Goal: Transaction & Acquisition: Purchase product/service

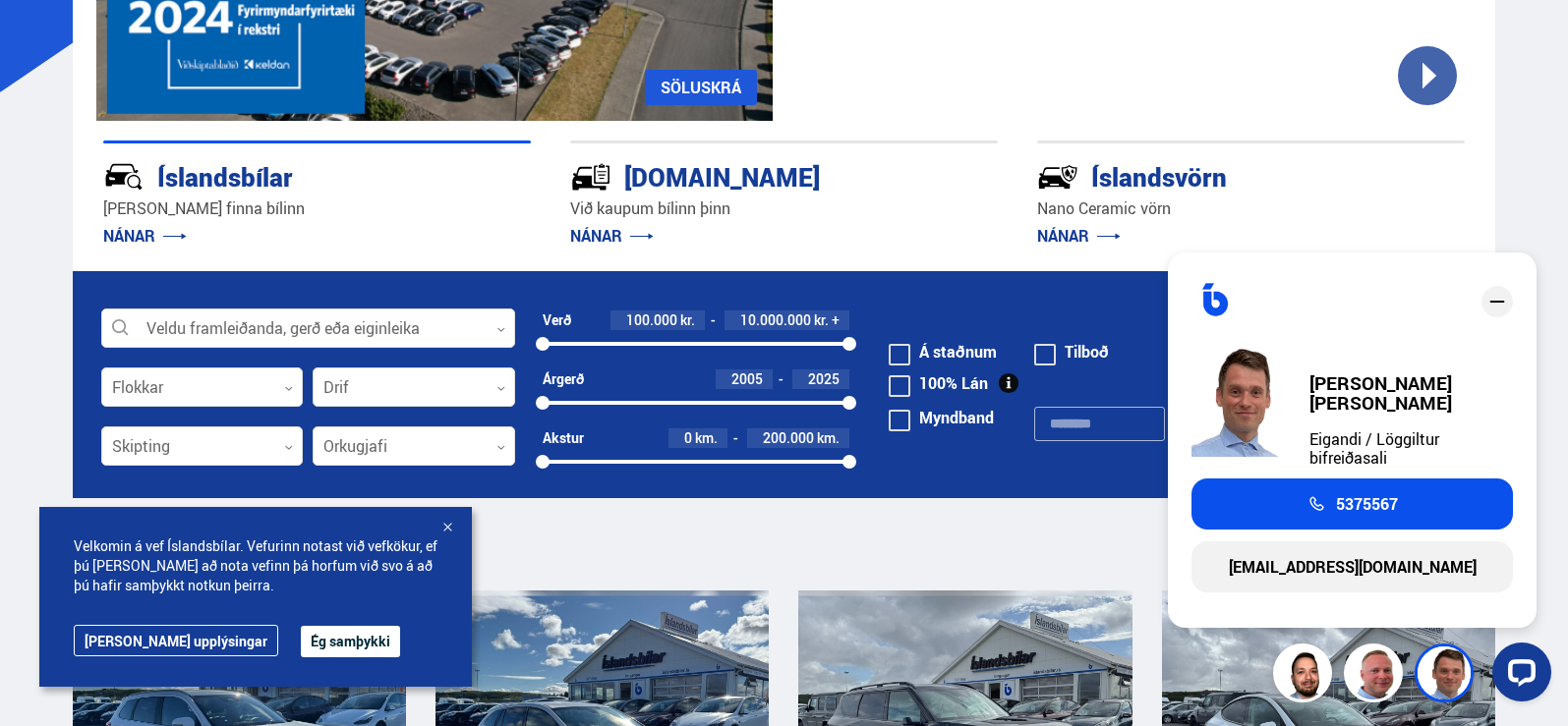
click at [835, 233] on p "NÁNAR" at bounding box center [784, 236] width 428 height 32
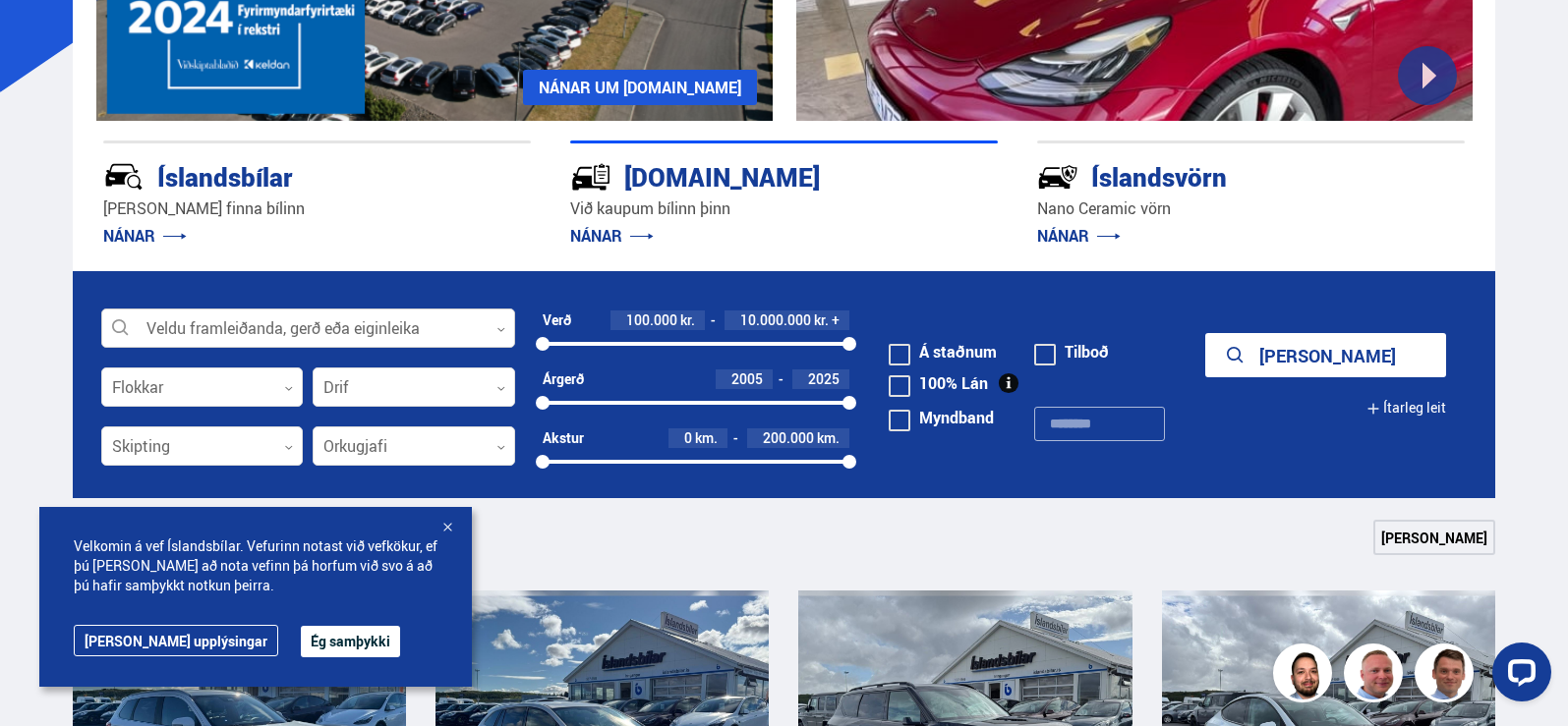
click at [296, 318] on div at bounding box center [308, 329] width 414 height 40
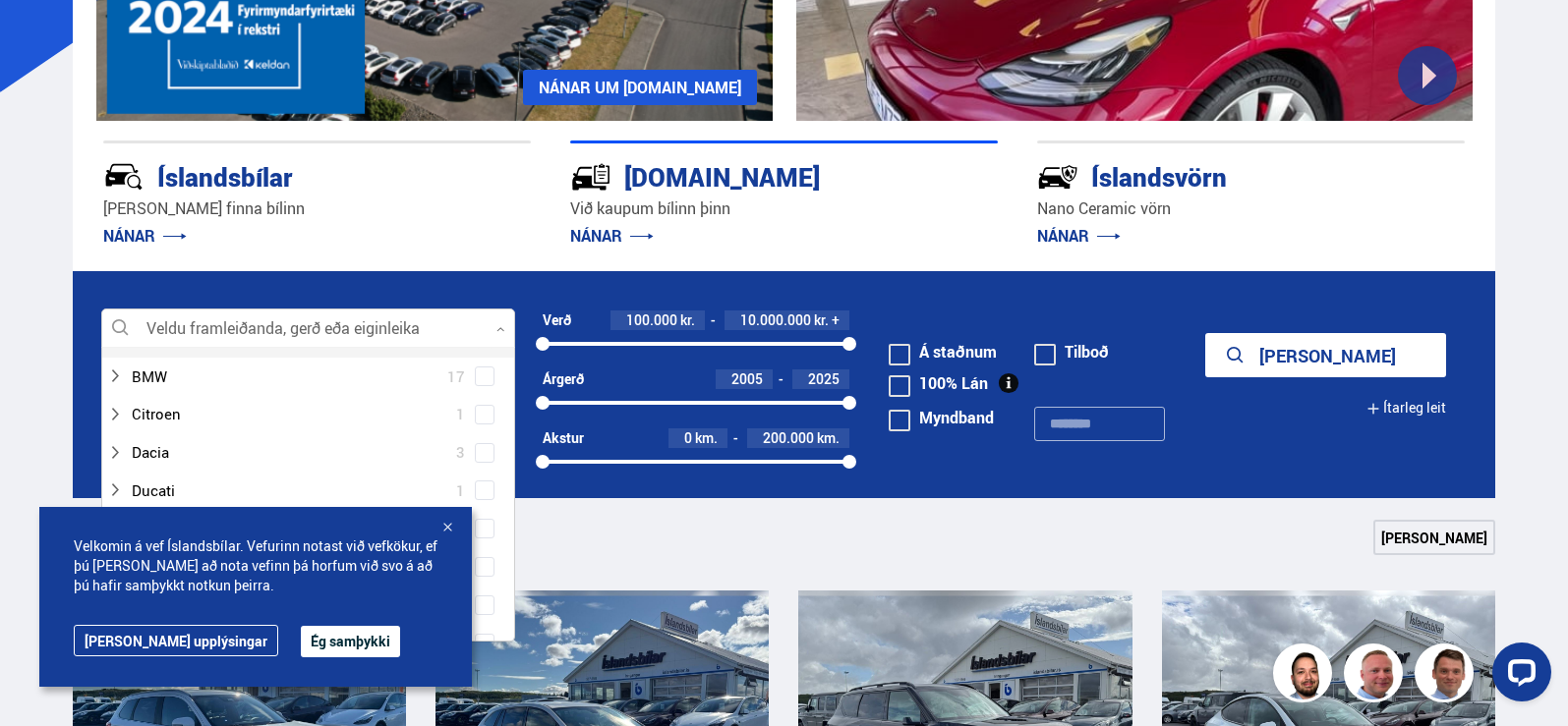
scroll to position [197, 0]
click at [444, 527] on div at bounding box center [448, 529] width 20 height 20
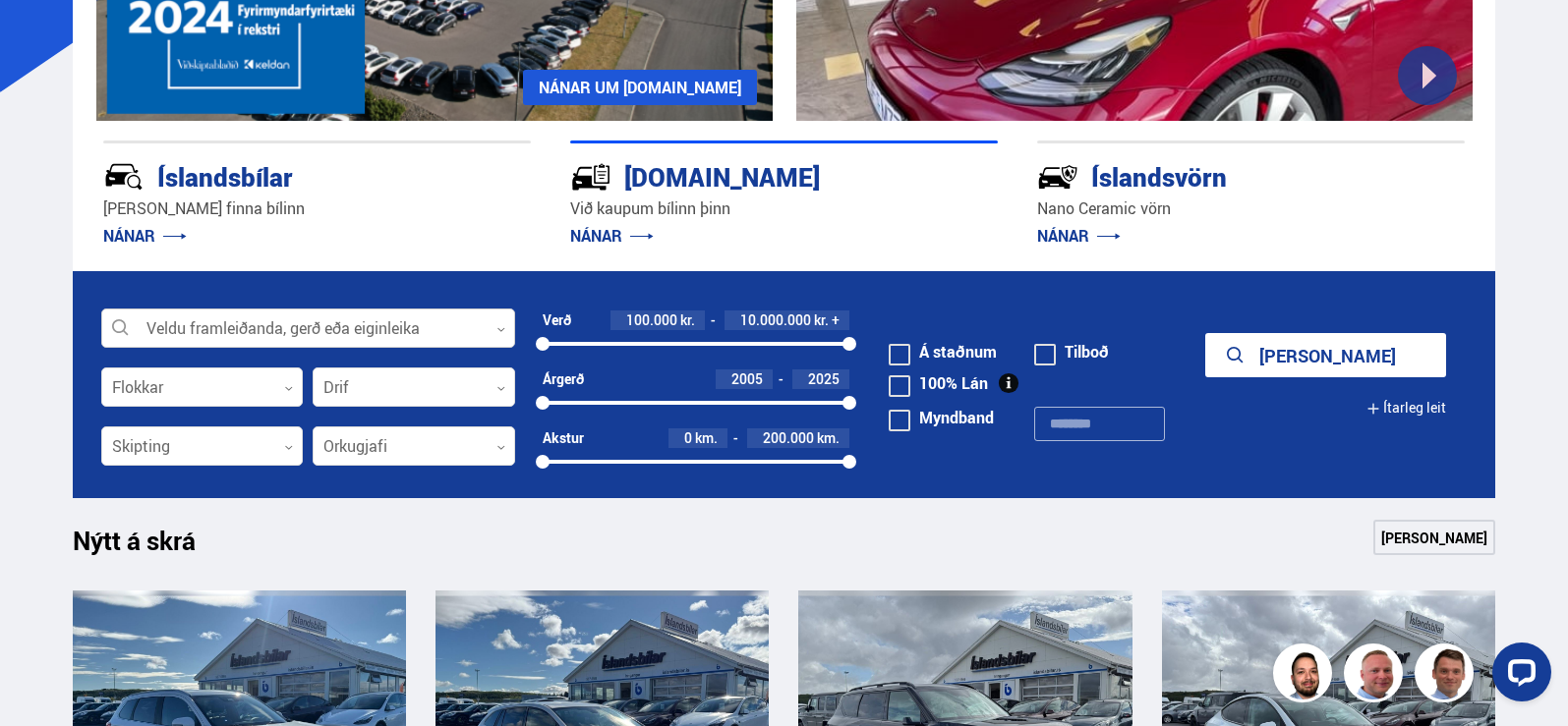
click at [272, 336] on div at bounding box center [308, 329] width 414 height 40
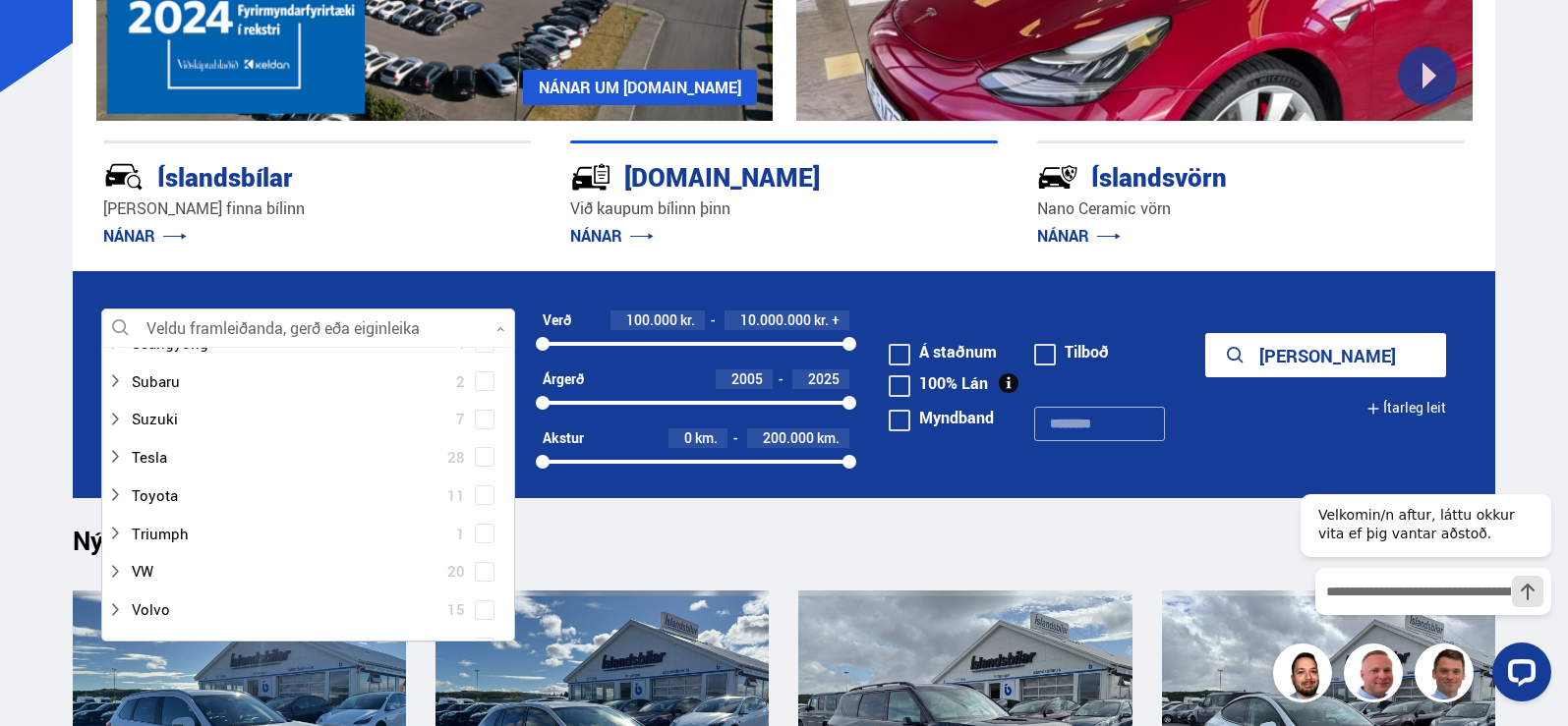
scroll to position [1375, 0]
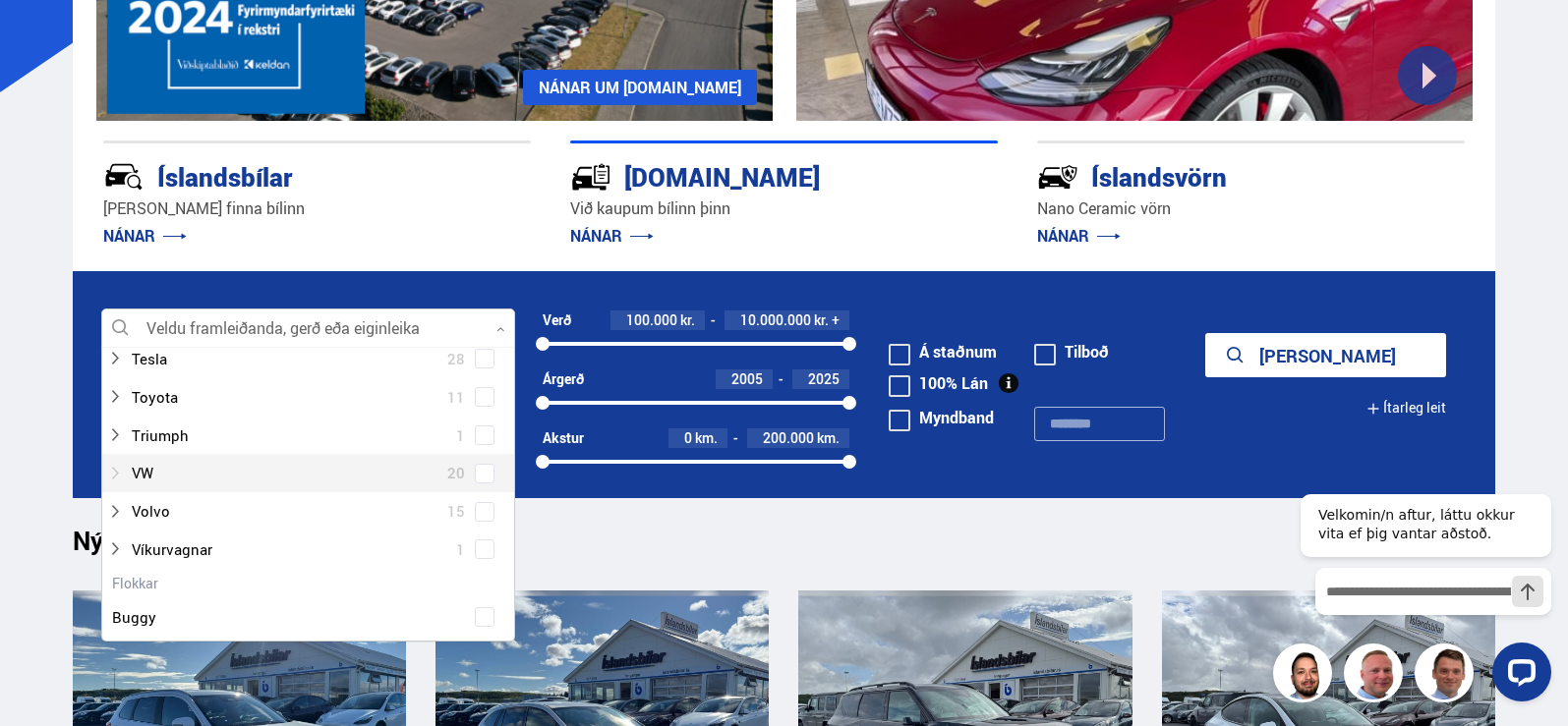
click at [121, 473] on icon at bounding box center [115, 473] width 16 height 16
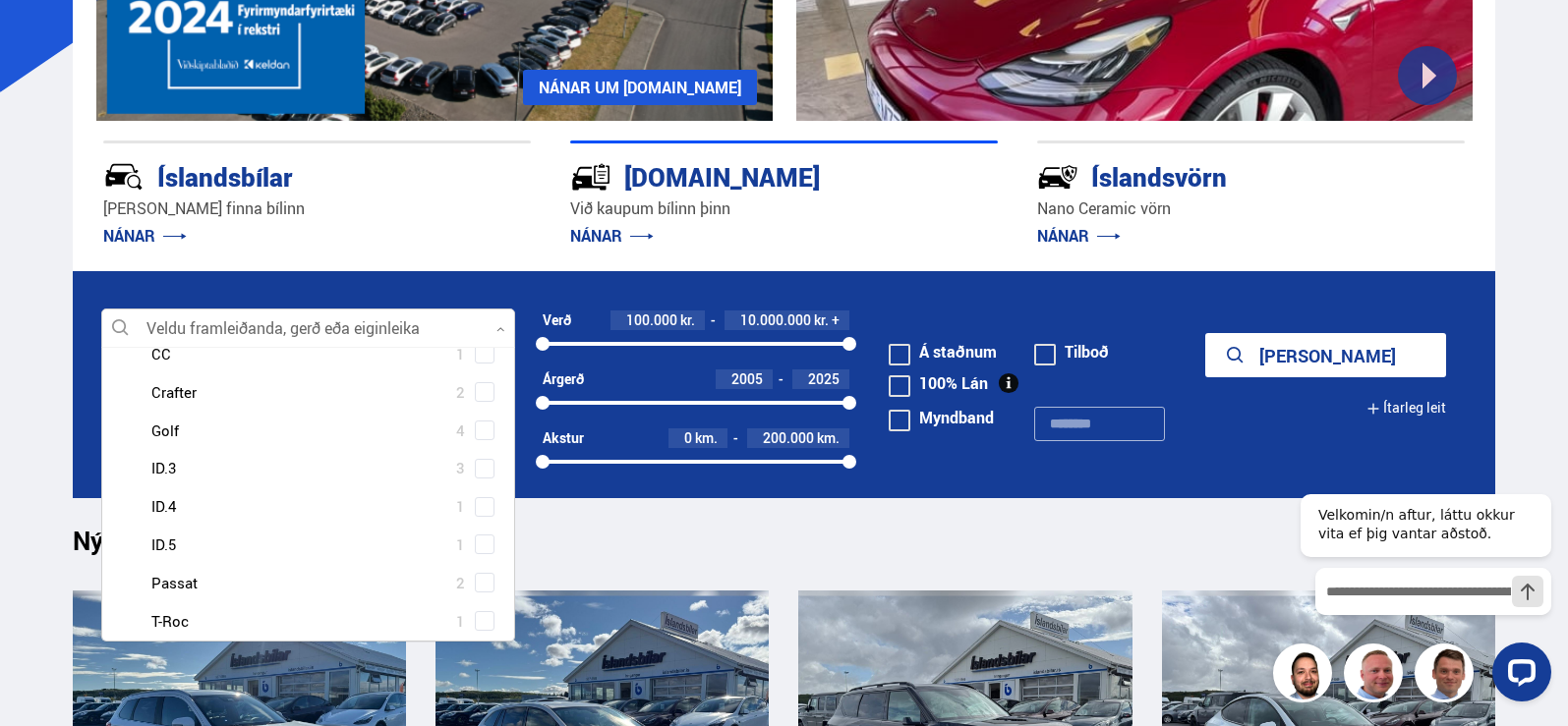
scroll to position [1572, 0]
click at [475, 430] on span at bounding box center [485, 430] width 20 height 20
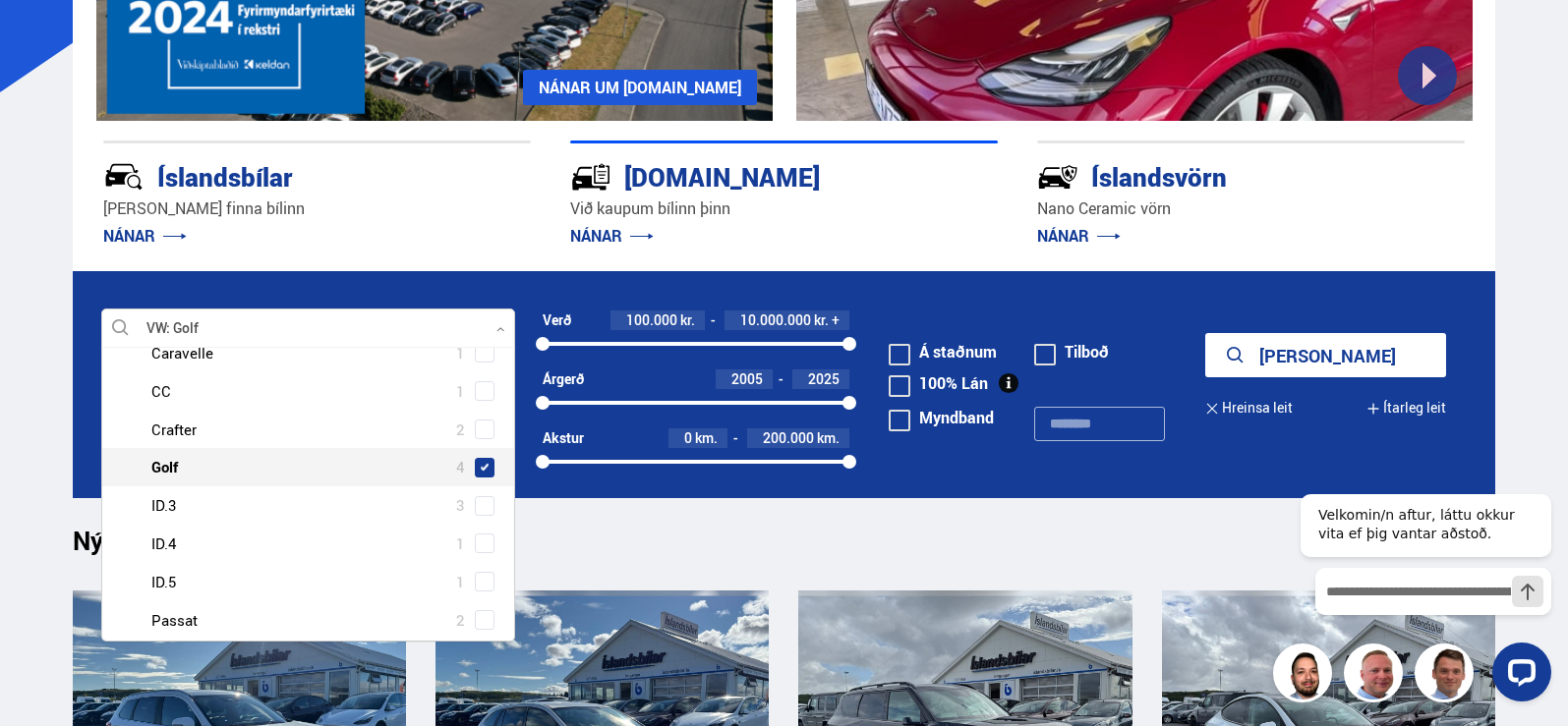
scroll to position [1611, 0]
click at [960, 542] on div "Nýtt á skrá Sjá meira" at bounding box center [784, 543] width 1424 height 47
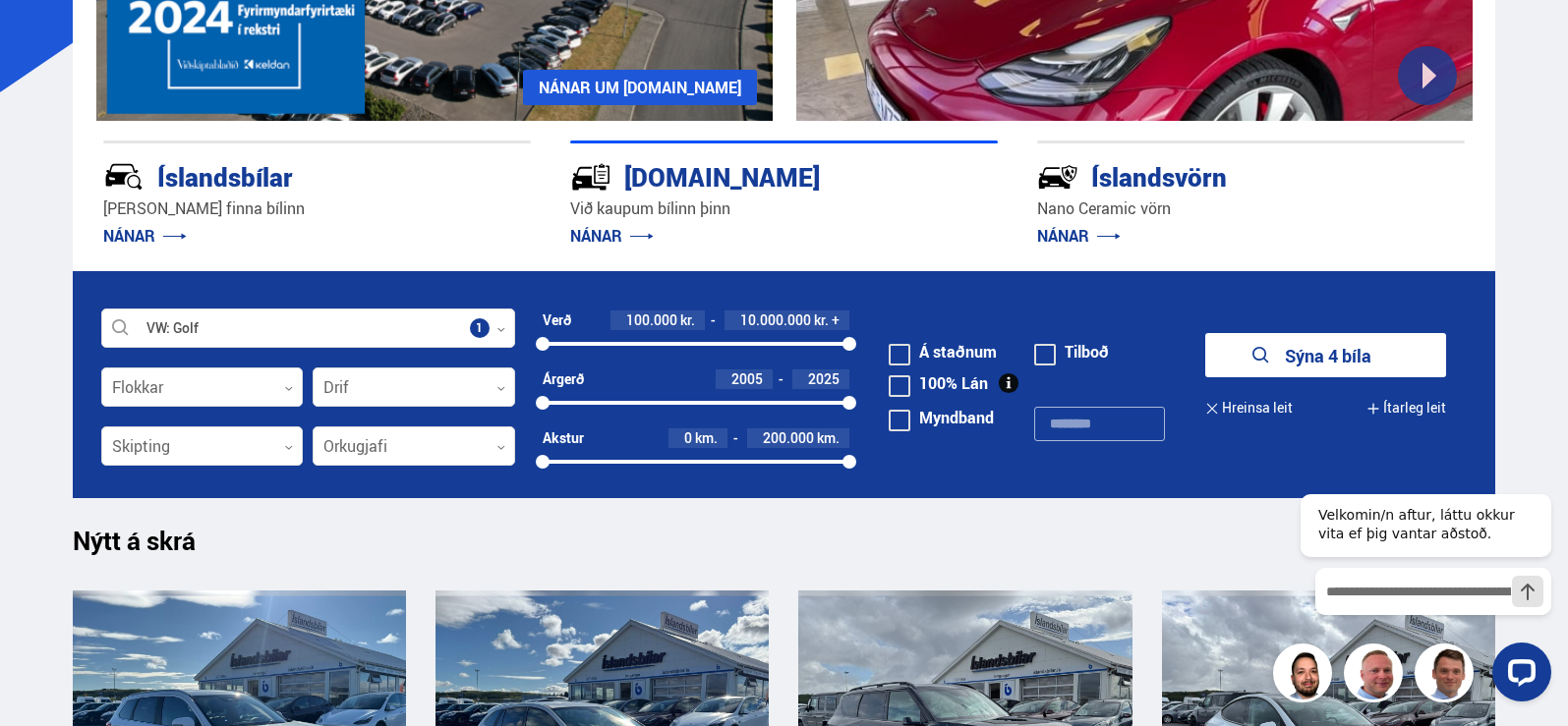
click at [1337, 371] on button "Sýna 4 bíla" at bounding box center [1325, 355] width 241 height 44
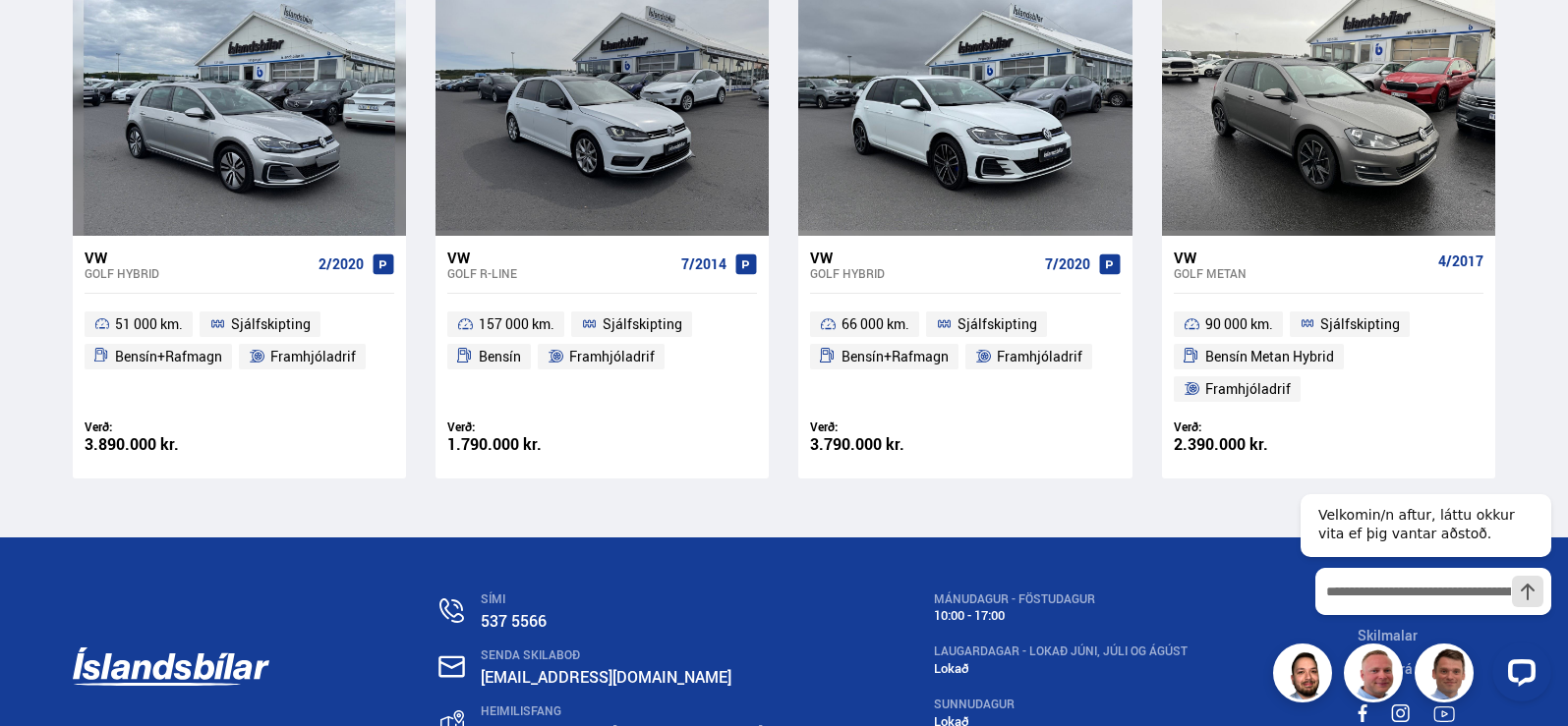
scroll to position [491, 0]
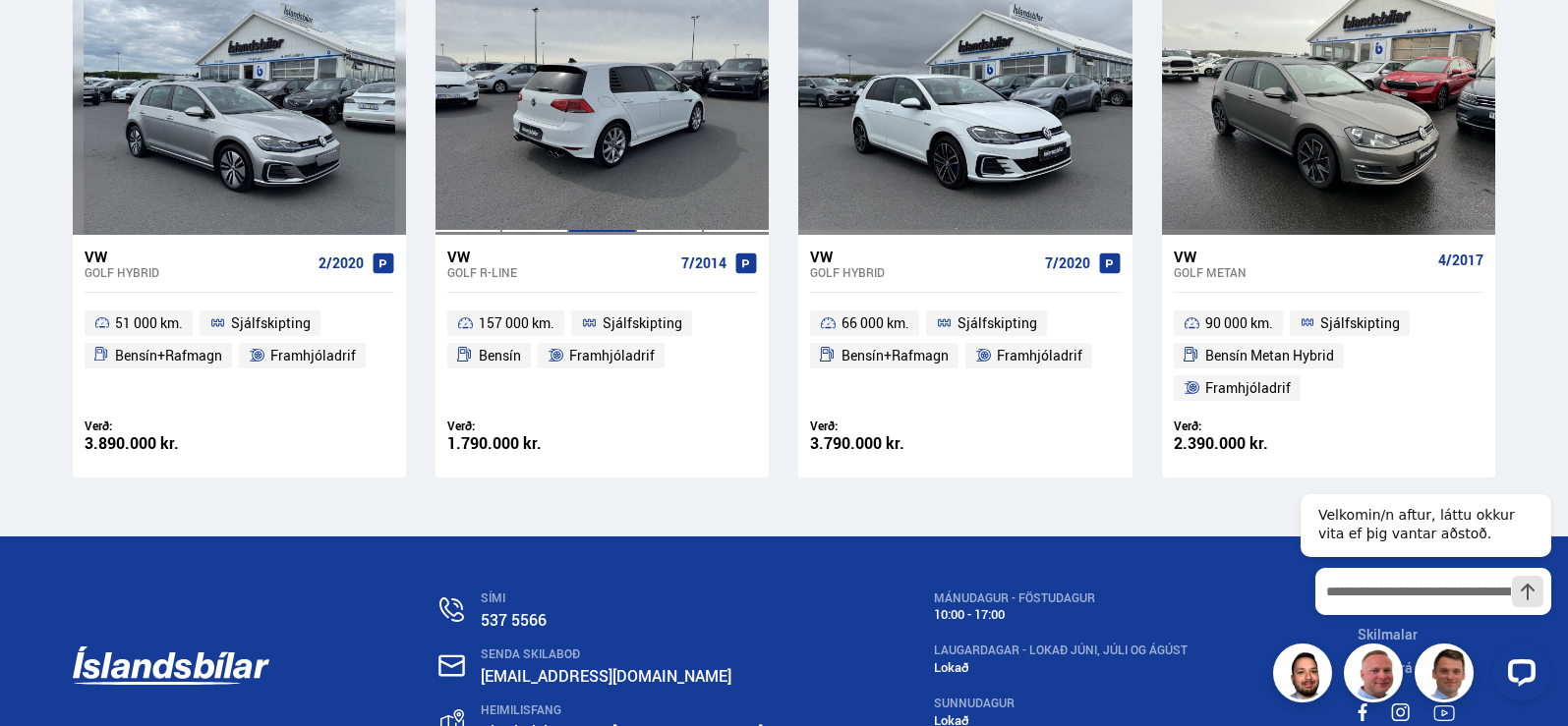
click at [604, 155] on div at bounding box center [601, 102] width 67 height 262
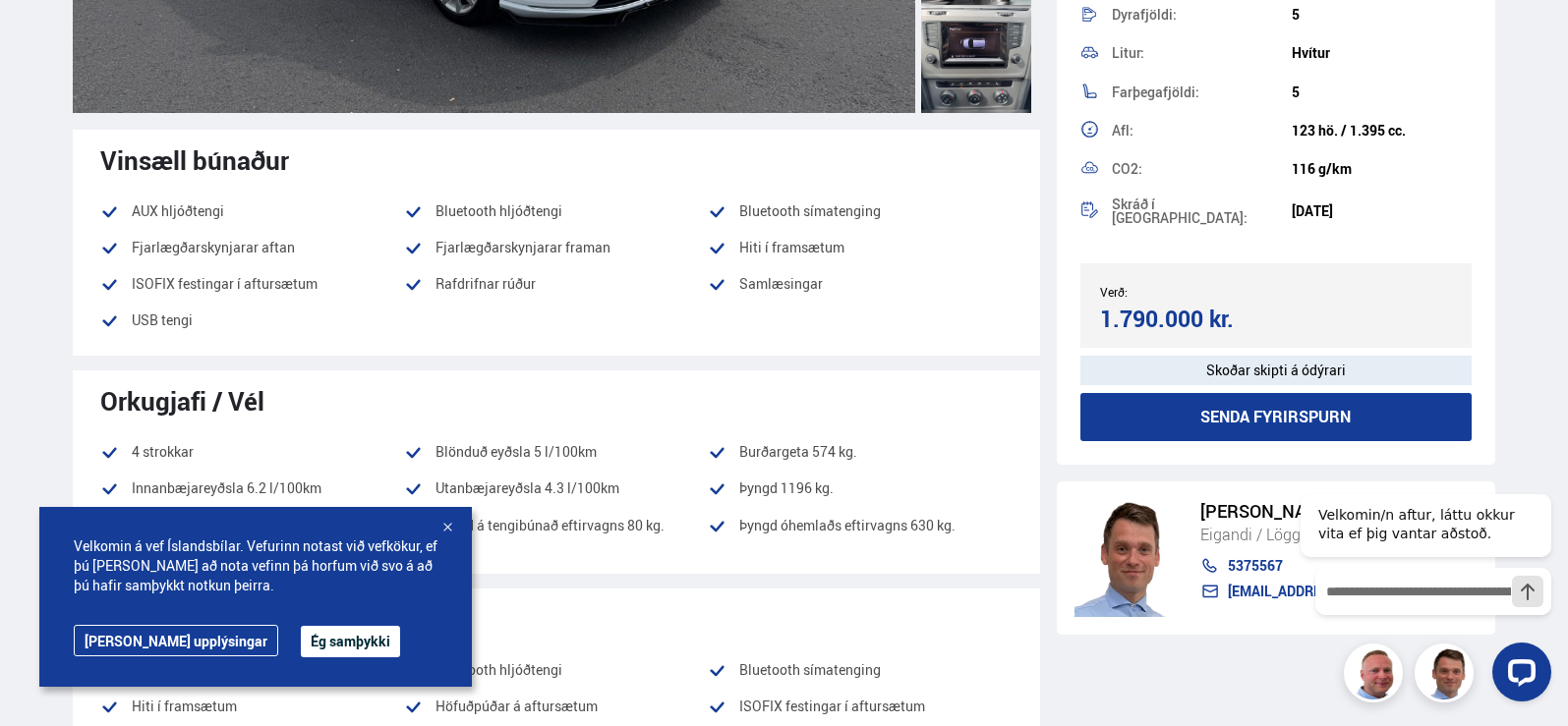
scroll to position [688, 0]
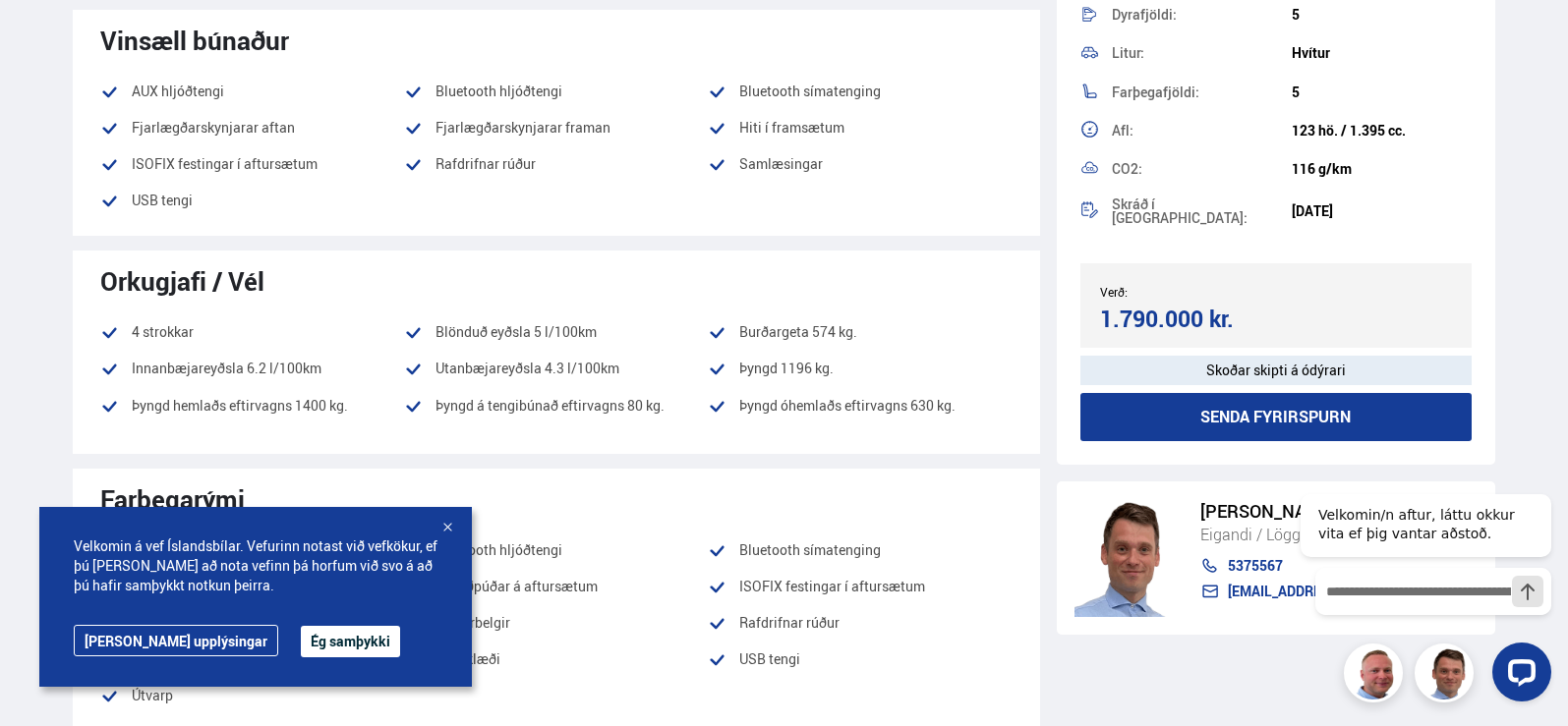
click at [450, 528] on div at bounding box center [448, 529] width 20 height 20
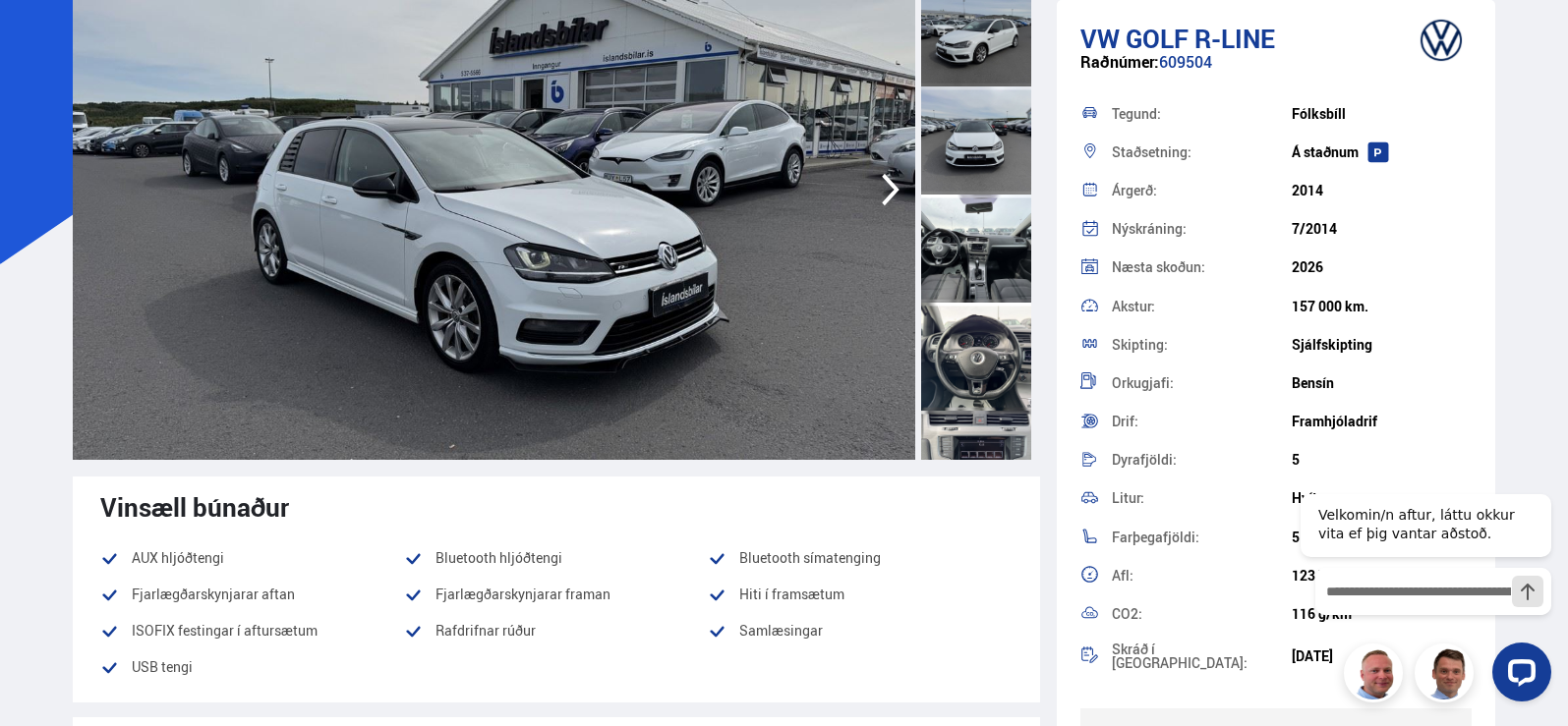
scroll to position [197, 0]
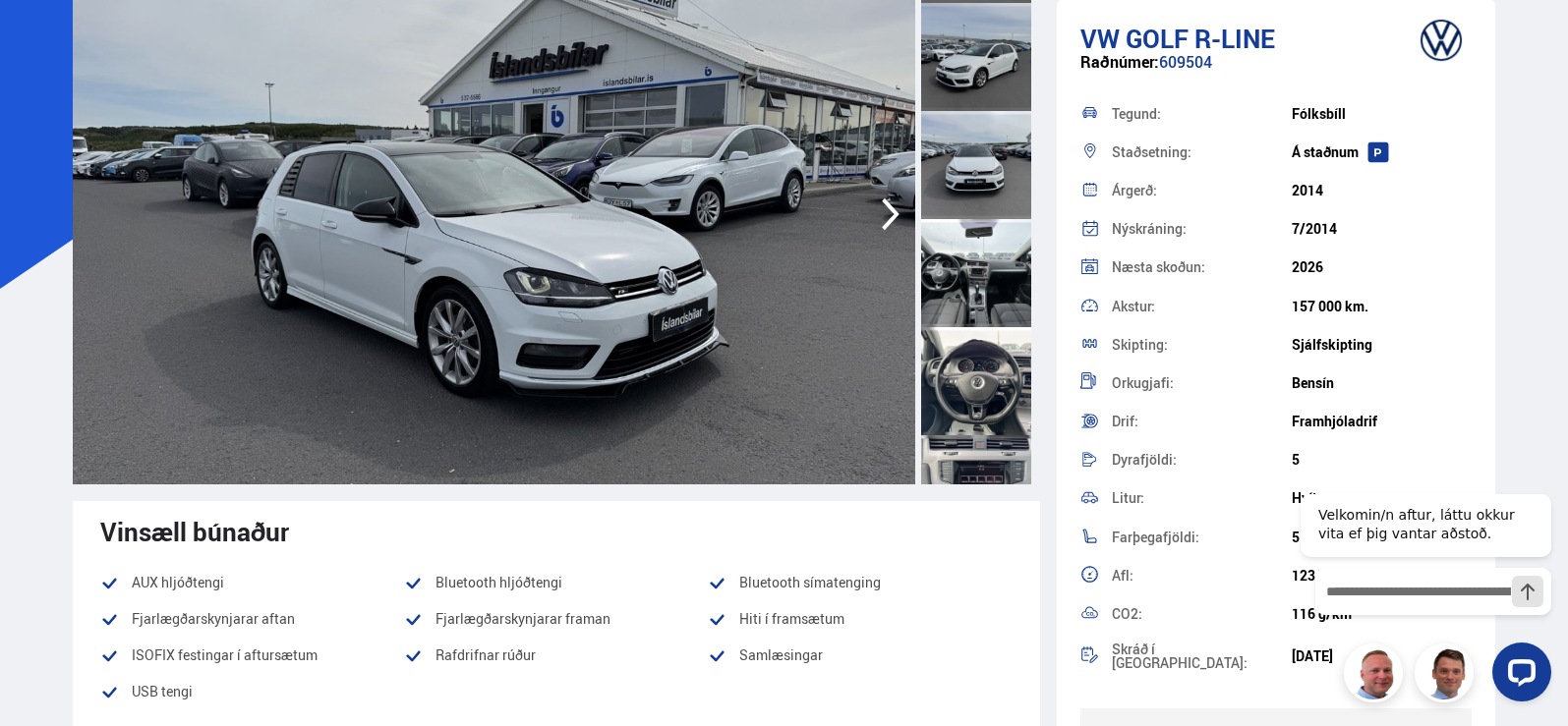
click at [551, 232] on img at bounding box center [493, 214] width 843 height 540
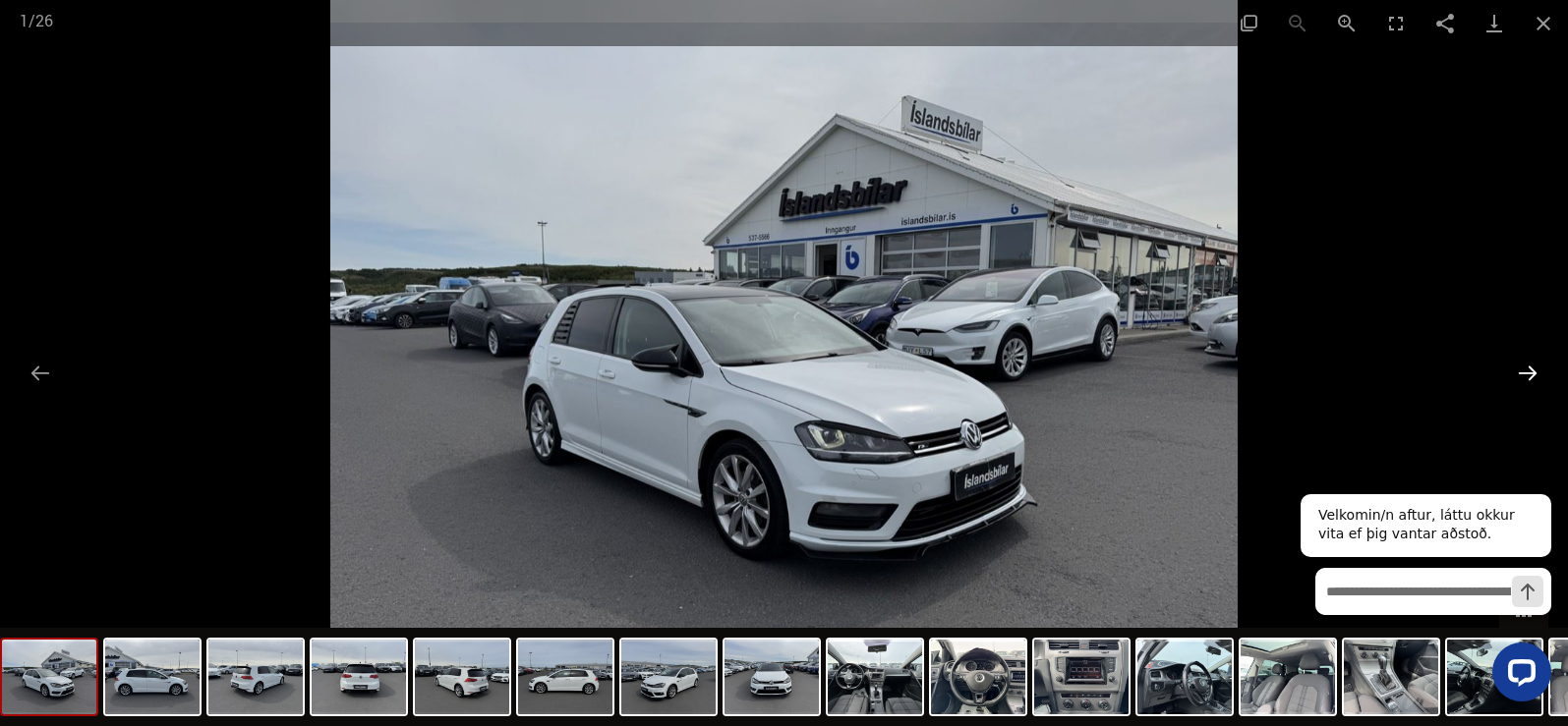
click at [1525, 374] on button "Next slide" at bounding box center [1528, 373] width 42 height 39
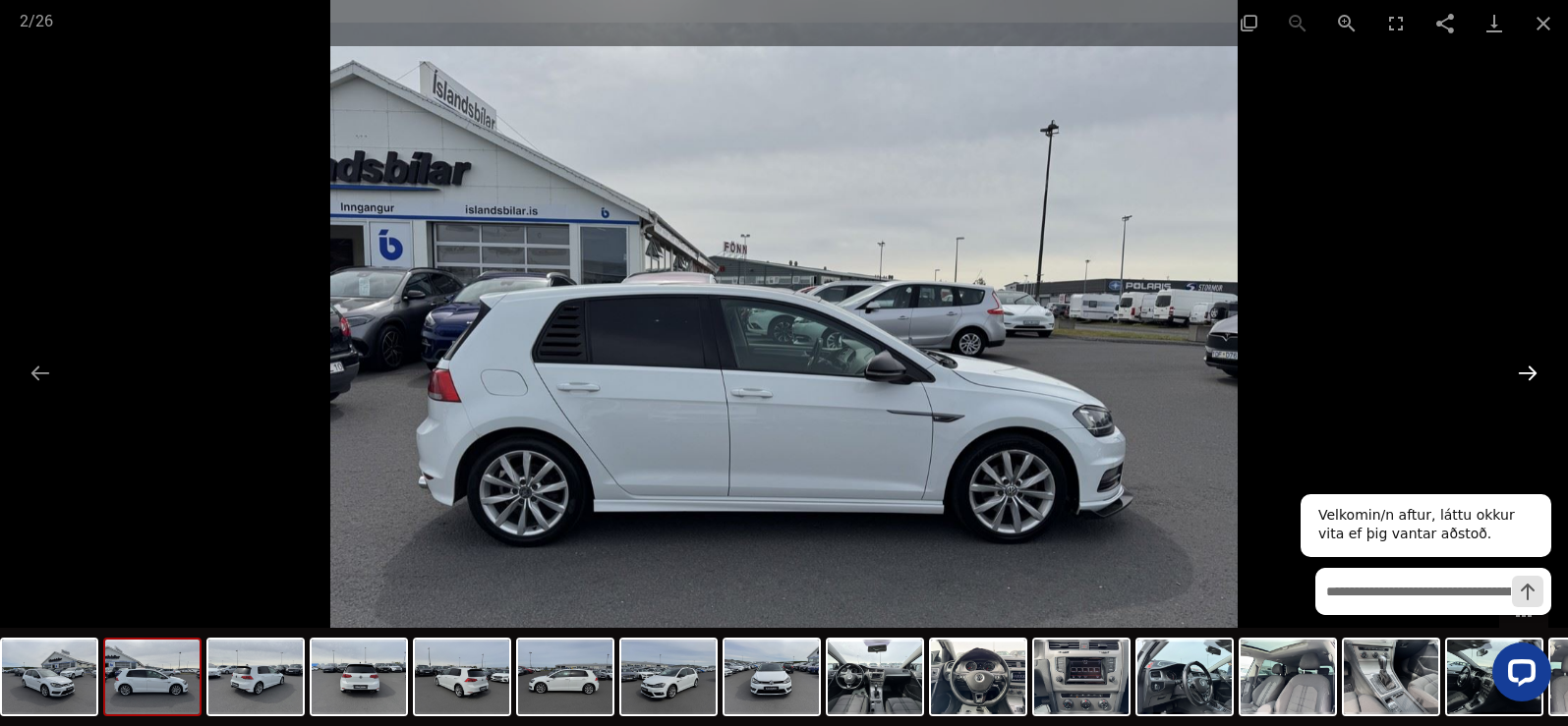
click at [1529, 372] on button "Next slide" at bounding box center [1528, 373] width 42 height 39
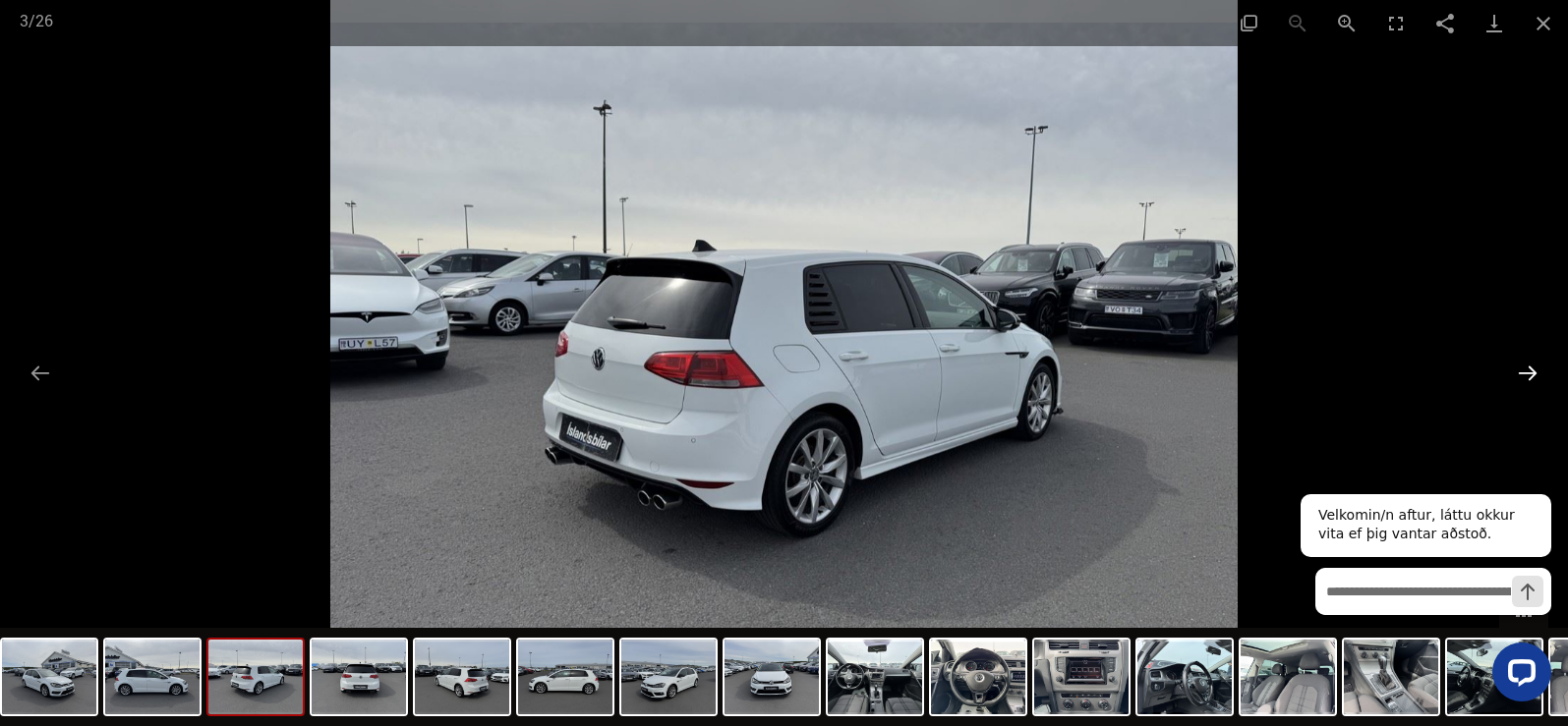
click at [1529, 372] on button "Next slide" at bounding box center [1528, 373] width 42 height 39
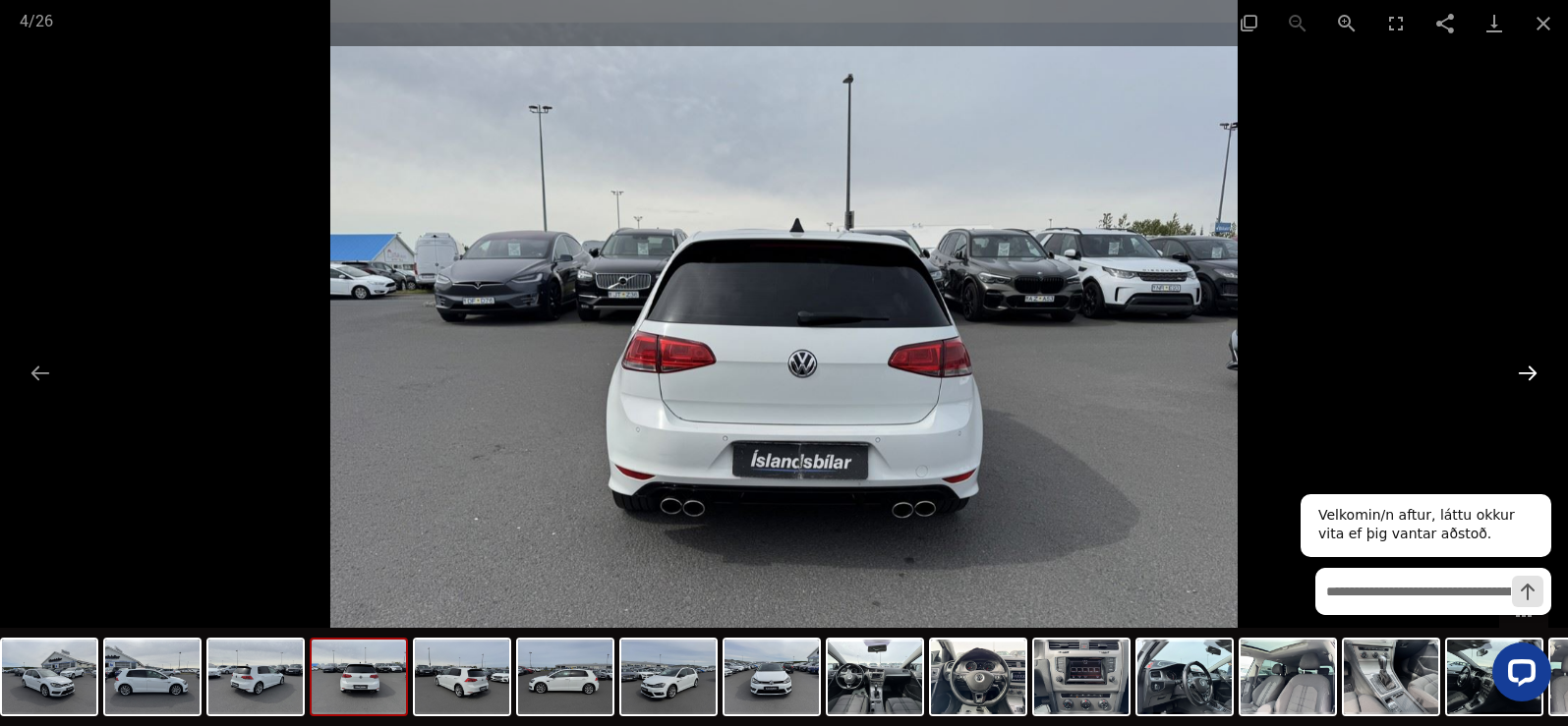
click at [1529, 372] on button "Next slide" at bounding box center [1528, 373] width 42 height 39
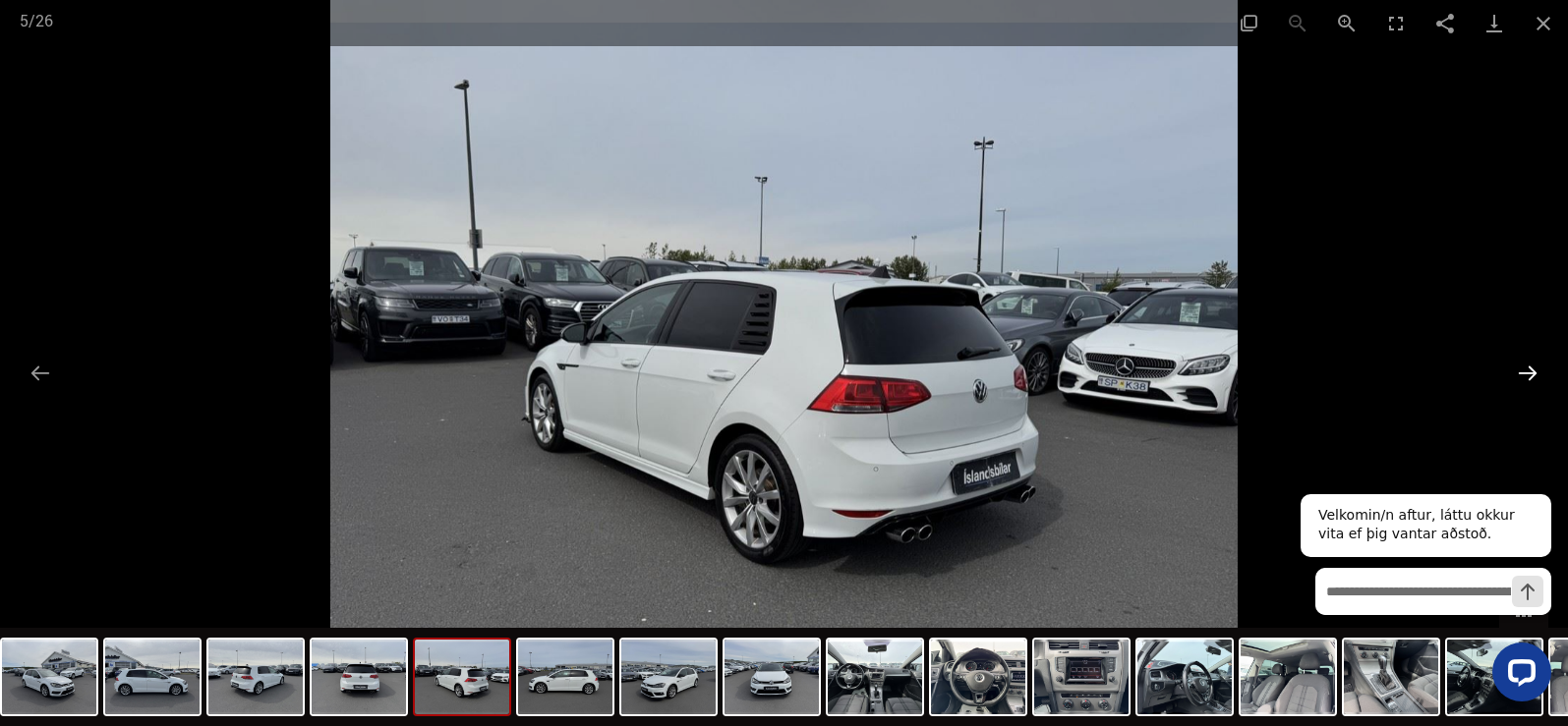
click at [1529, 372] on button "Next slide" at bounding box center [1528, 373] width 42 height 39
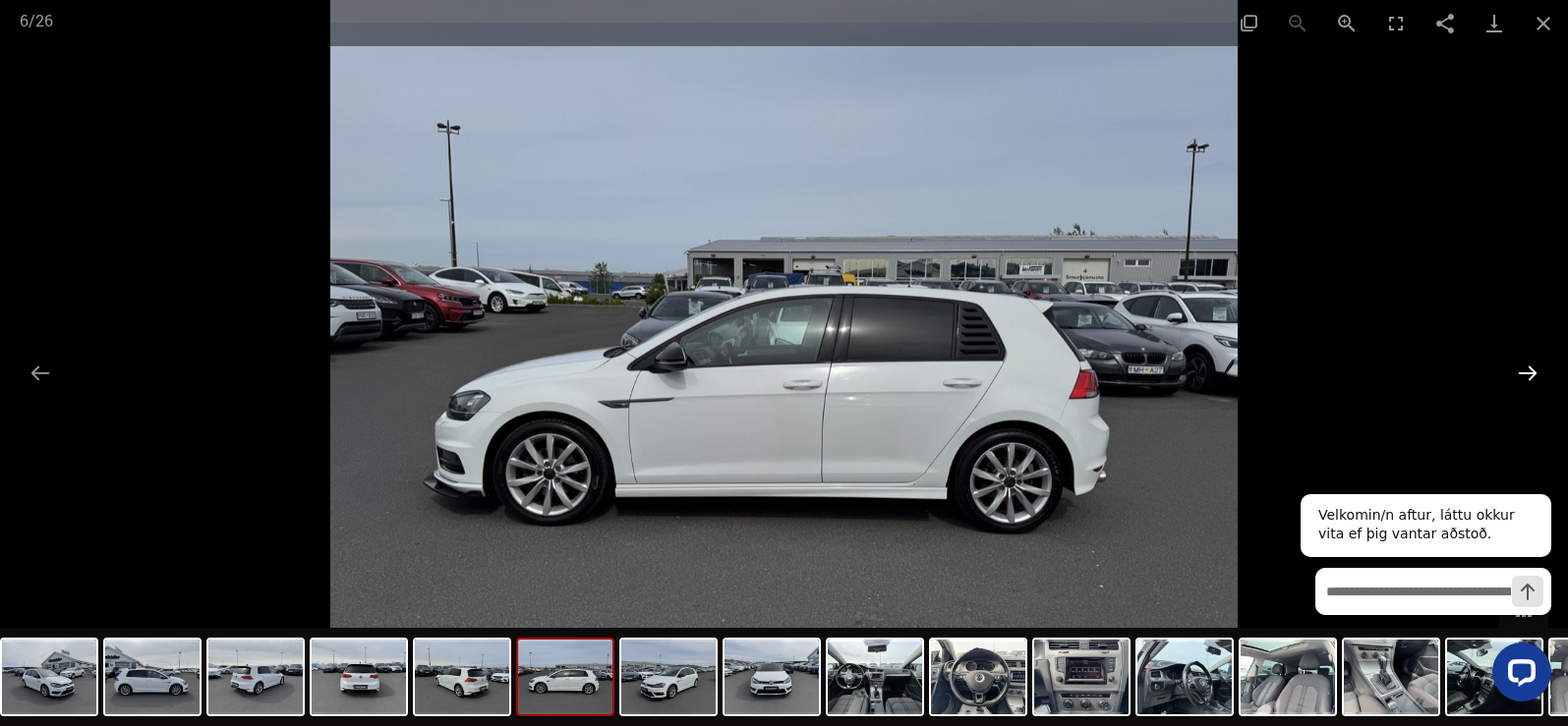
click at [1522, 371] on button "Next slide" at bounding box center [1528, 373] width 42 height 39
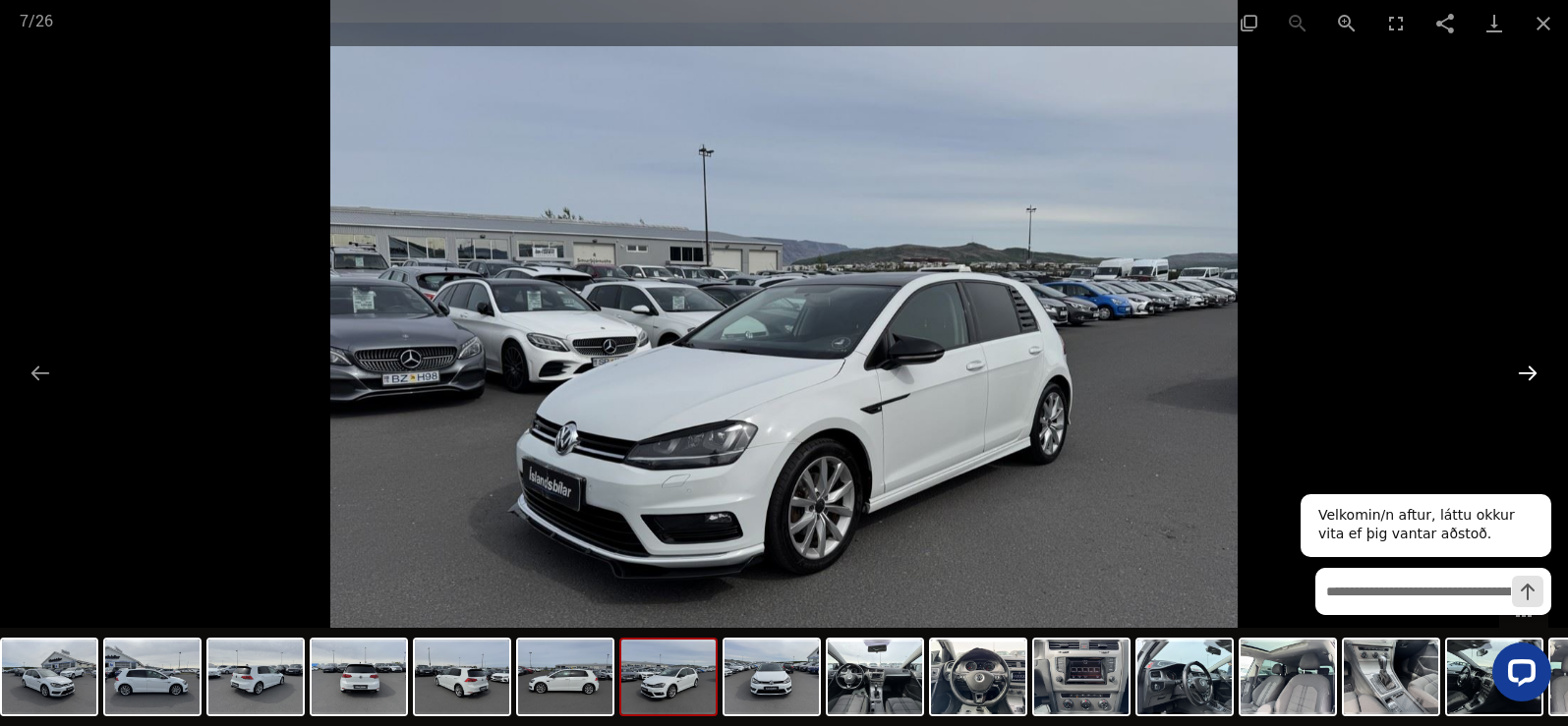
click at [1515, 372] on button "Next slide" at bounding box center [1528, 373] width 42 height 39
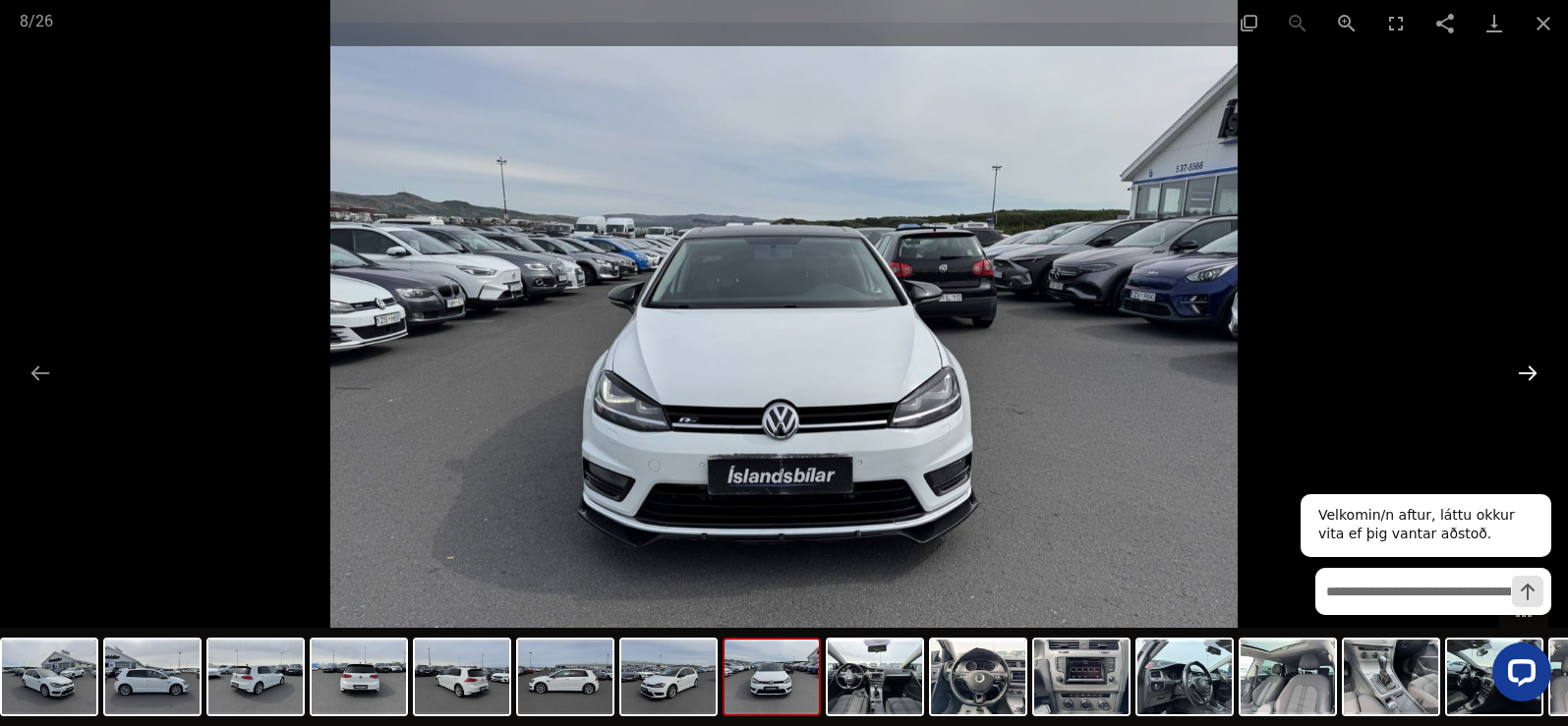
click at [1515, 372] on button "Next slide" at bounding box center [1528, 373] width 42 height 39
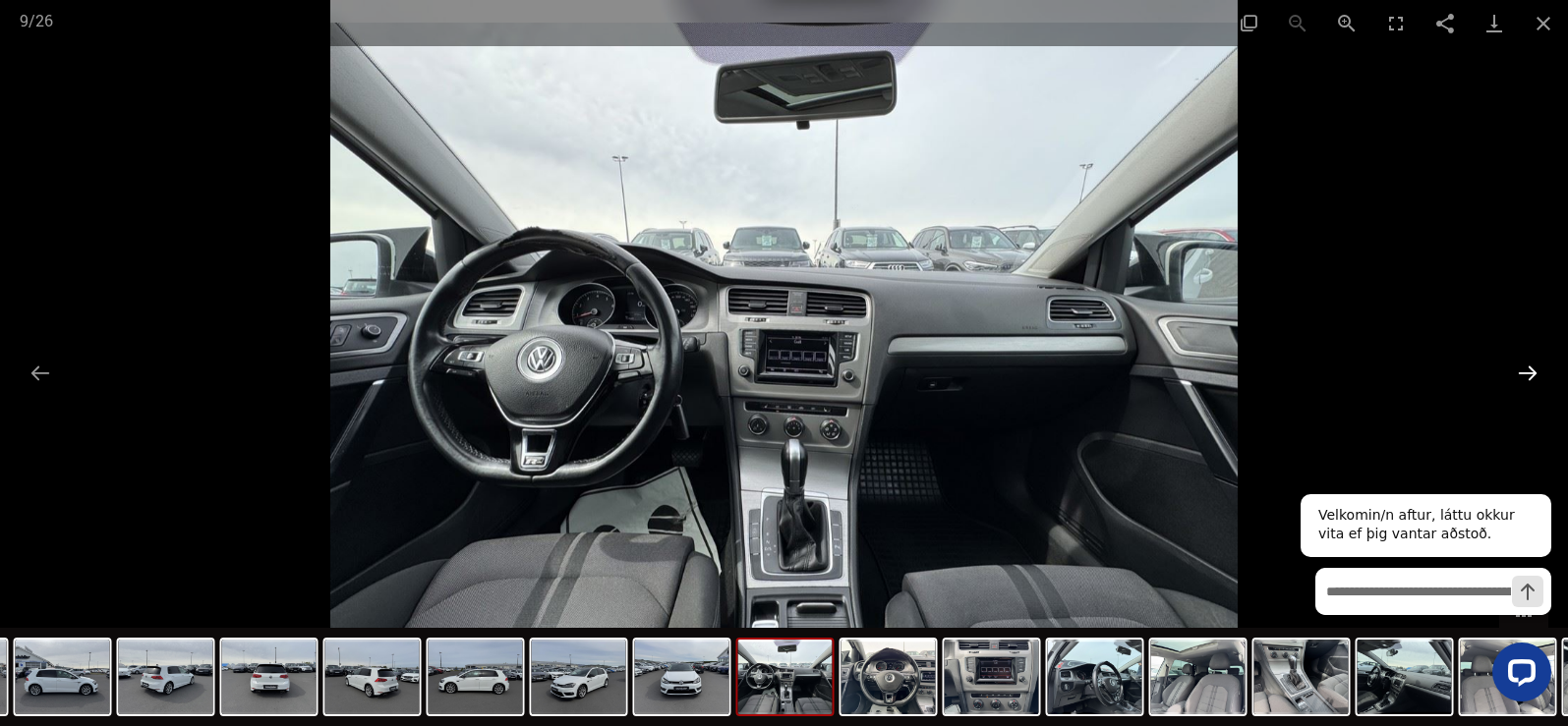
click at [1515, 372] on button "Next slide" at bounding box center [1528, 373] width 42 height 39
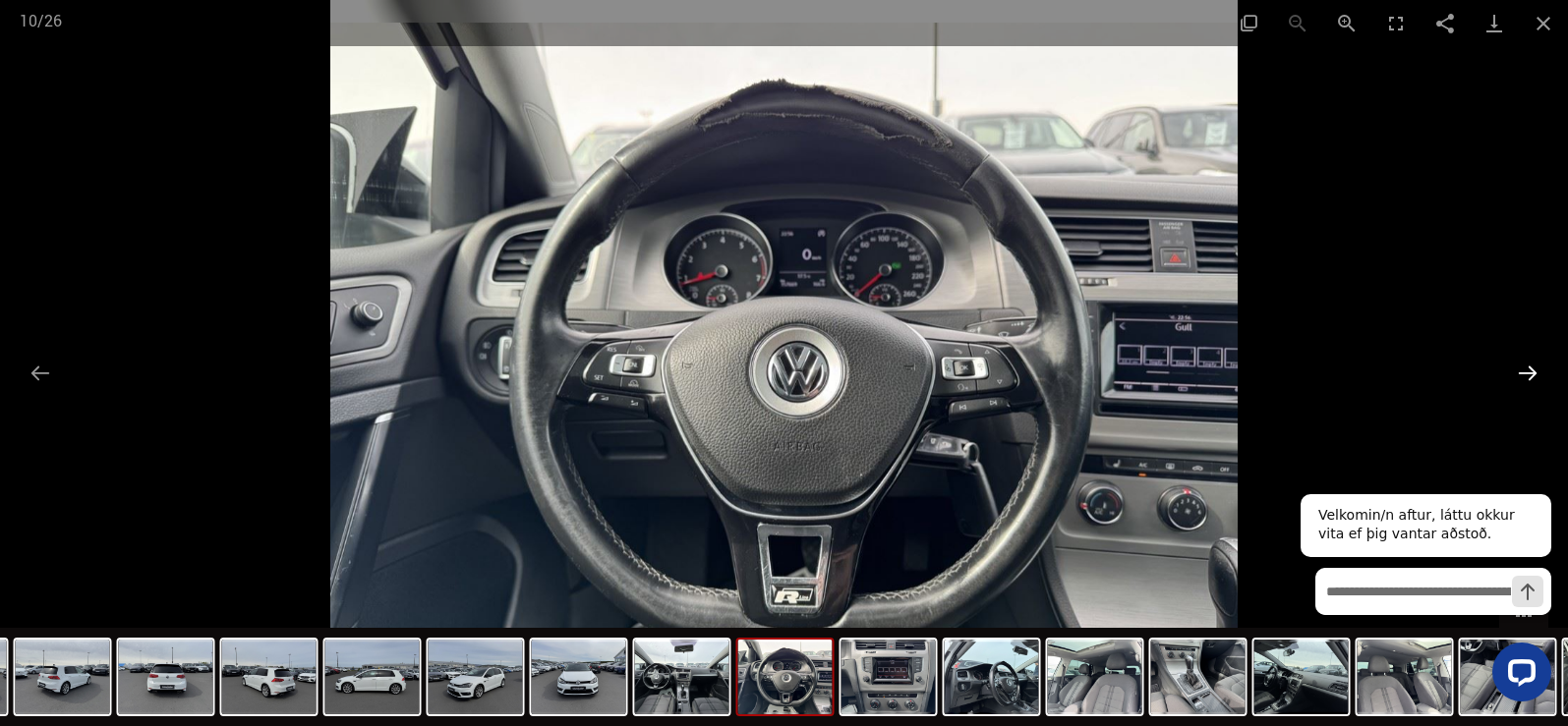
click at [1512, 385] on button "Next slide" at bounding box center [1528, 373] width 42 height 39
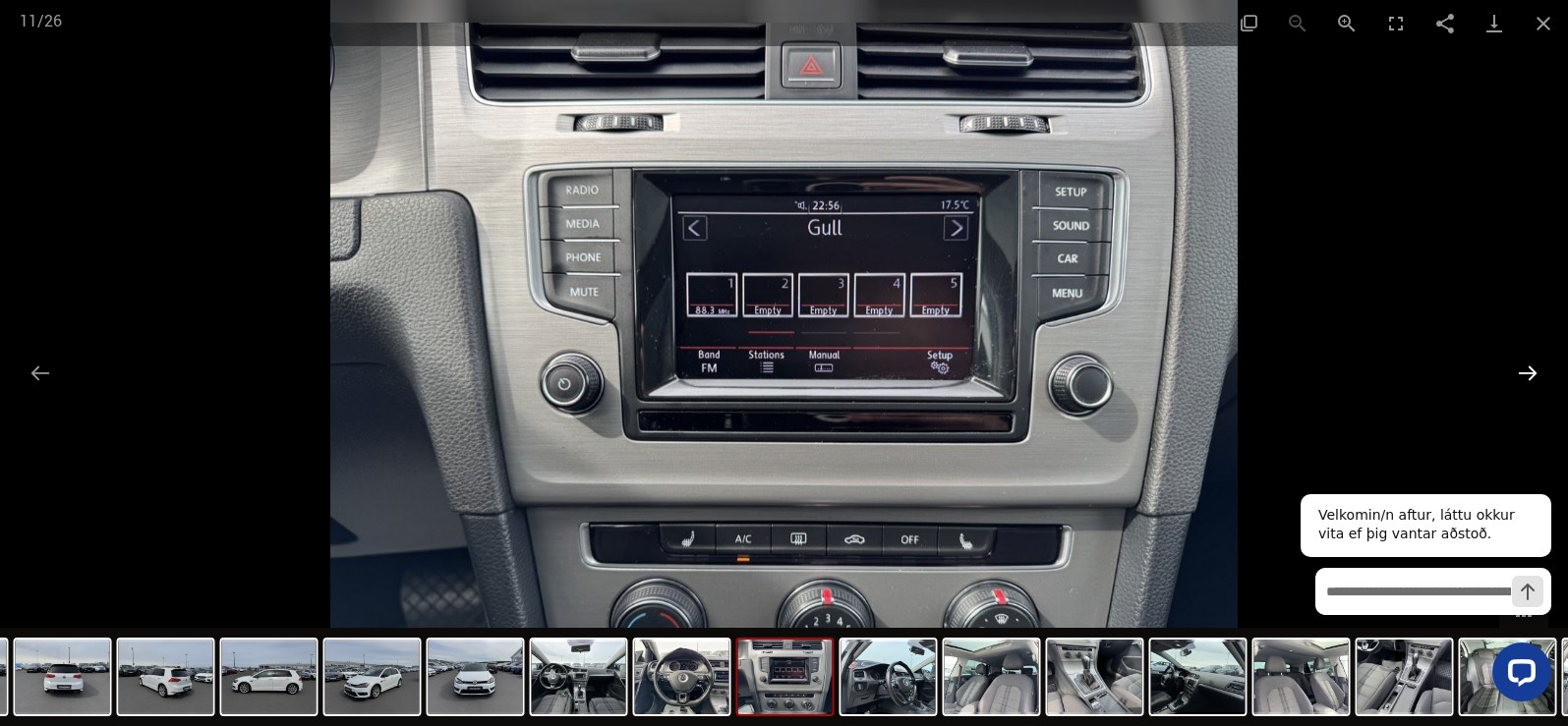
click at [1529, 373] on button "Next slide" at bounding box center [1528, 373] width 42 height 39
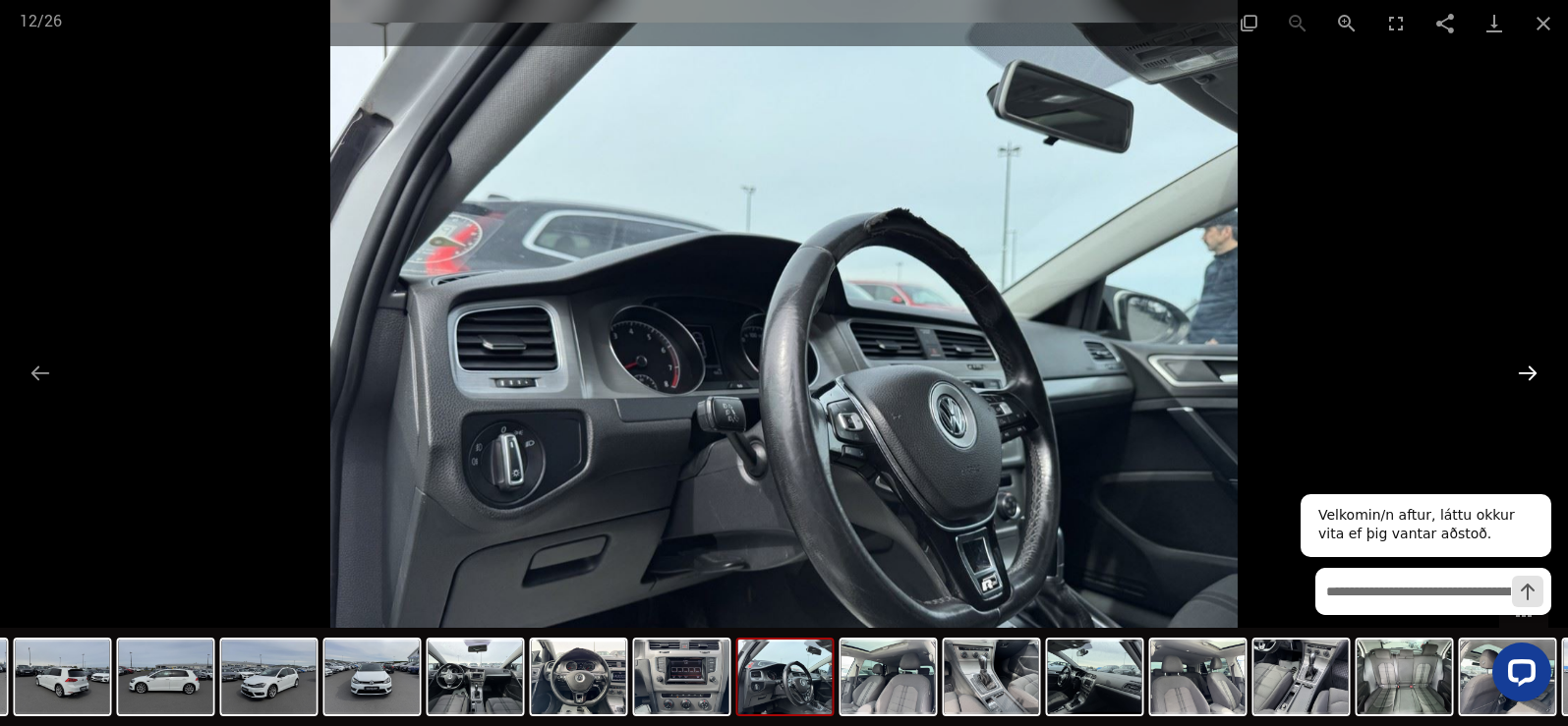
click at [1530, 373] on button "Next slide" at bounding box center [1528, 373] width 42 height 39
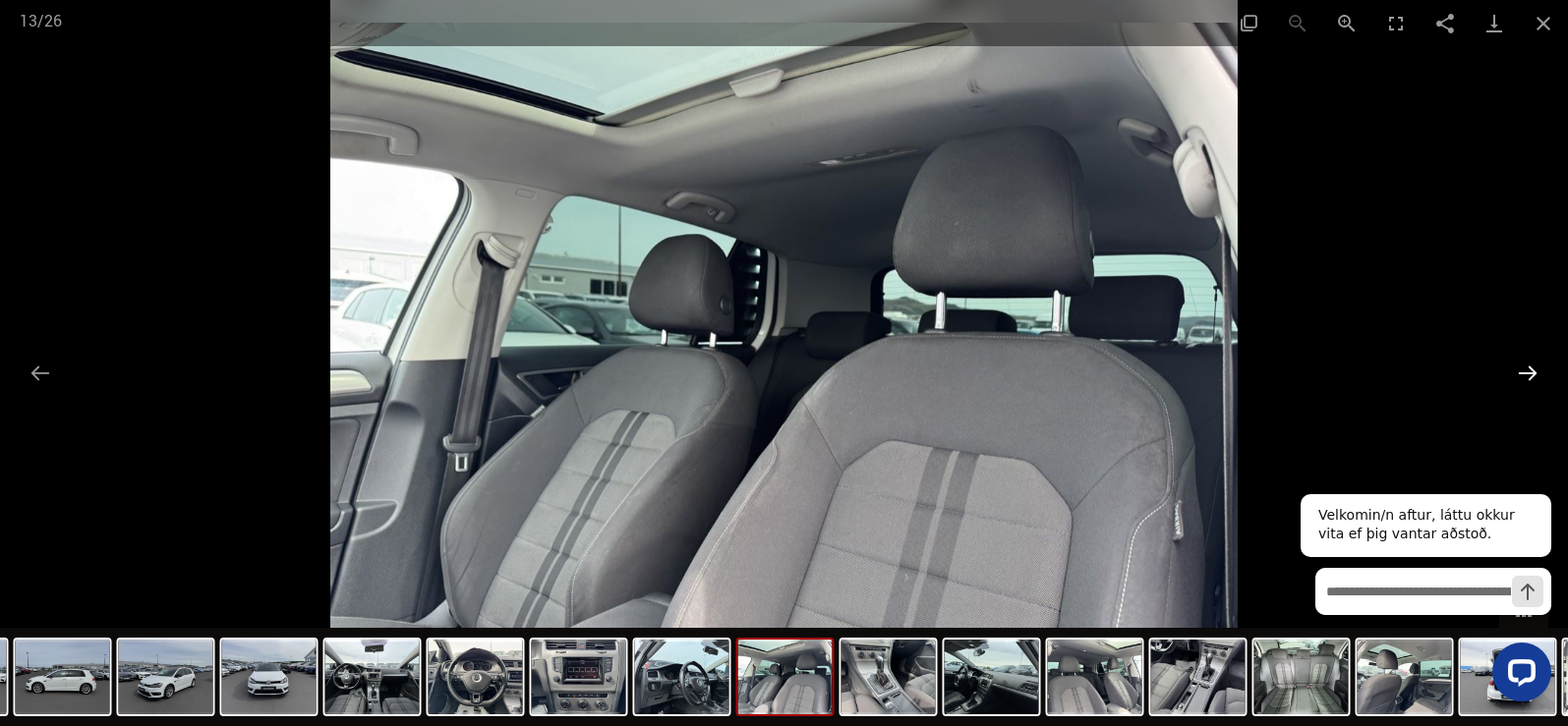
click at [1530, 373] on button "Next slide" at bounding box center [1528, 373] width 42 height 39
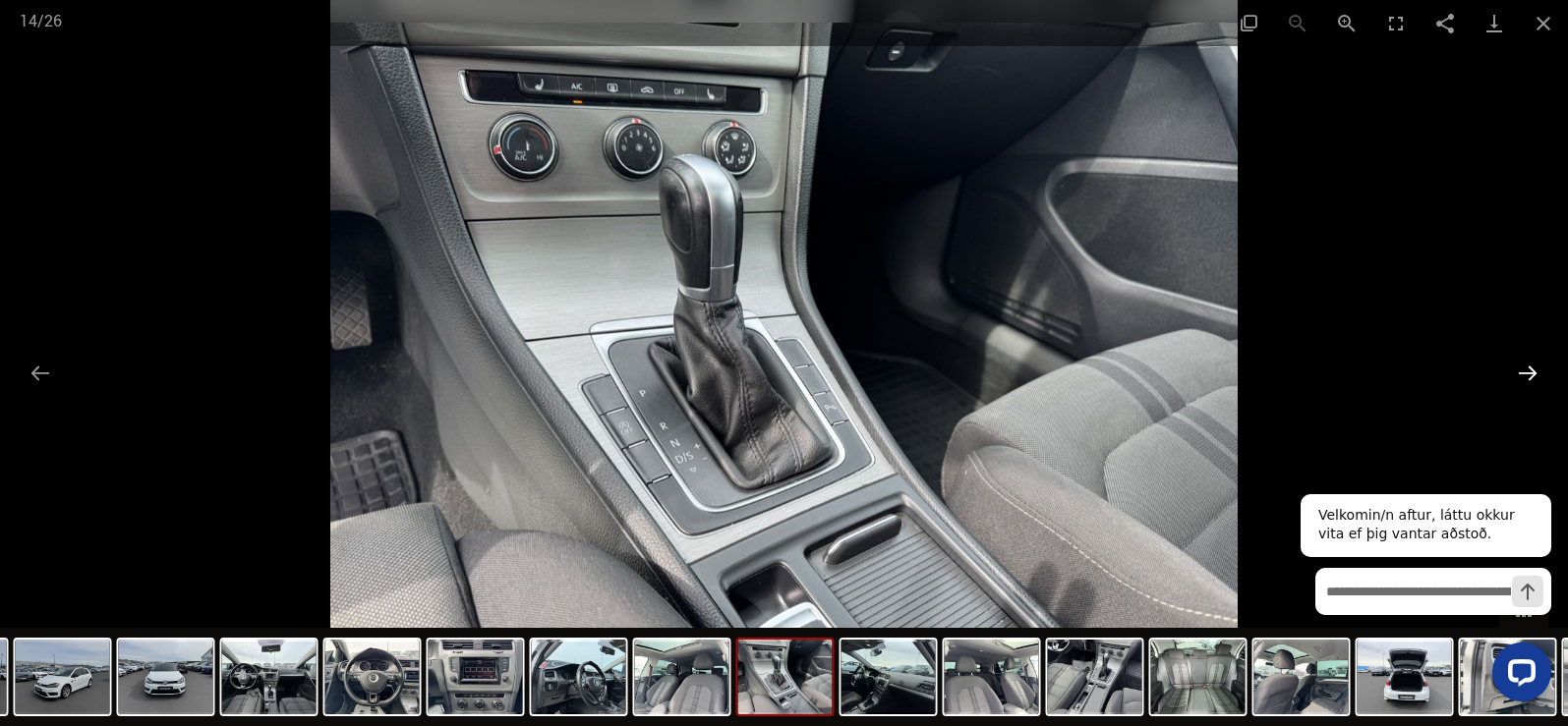
click at [1530, 373] on button "Next slide" at bounding box center [1528, 373] width 42 height 39
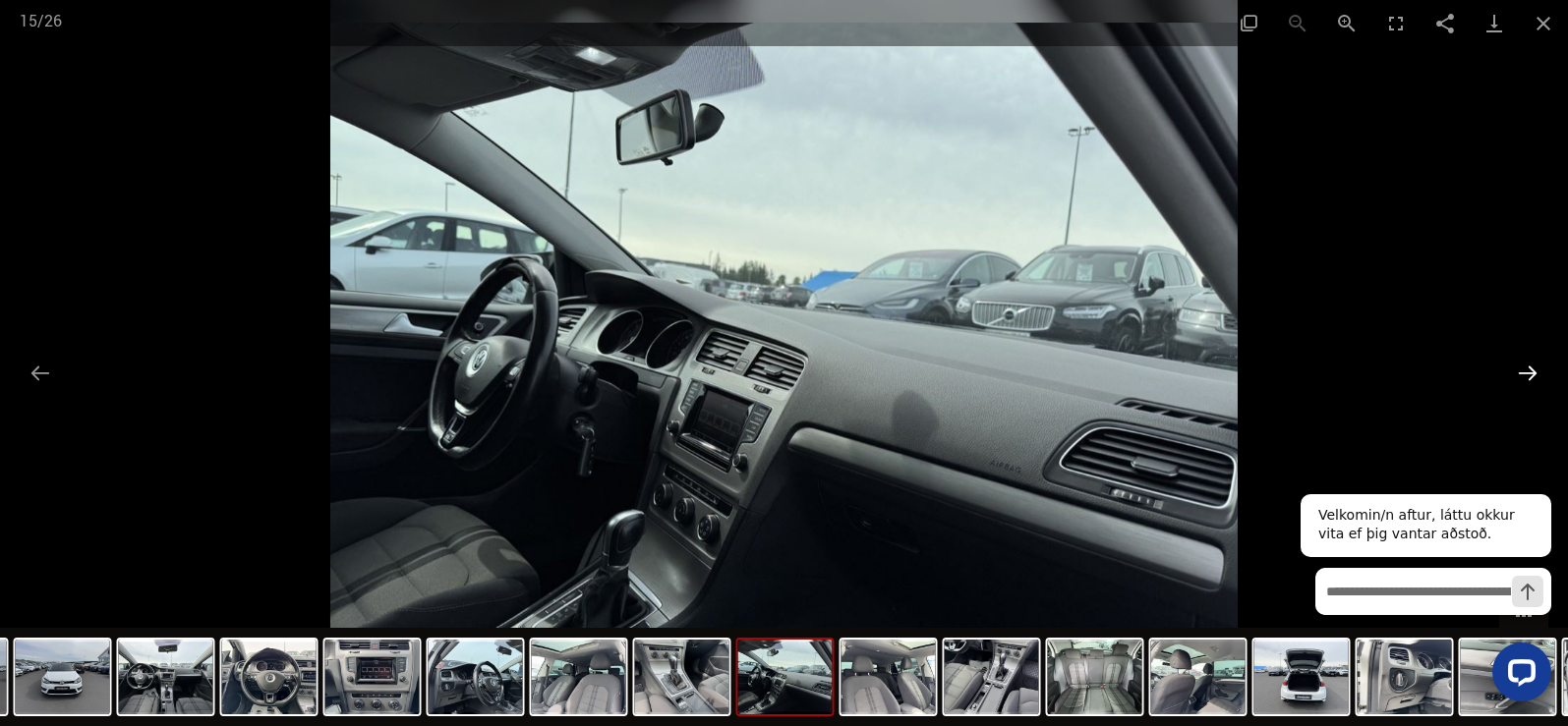
click at [1530, 373] on button "Next slide" at bounding box center [1528, 373] width 42 height 39
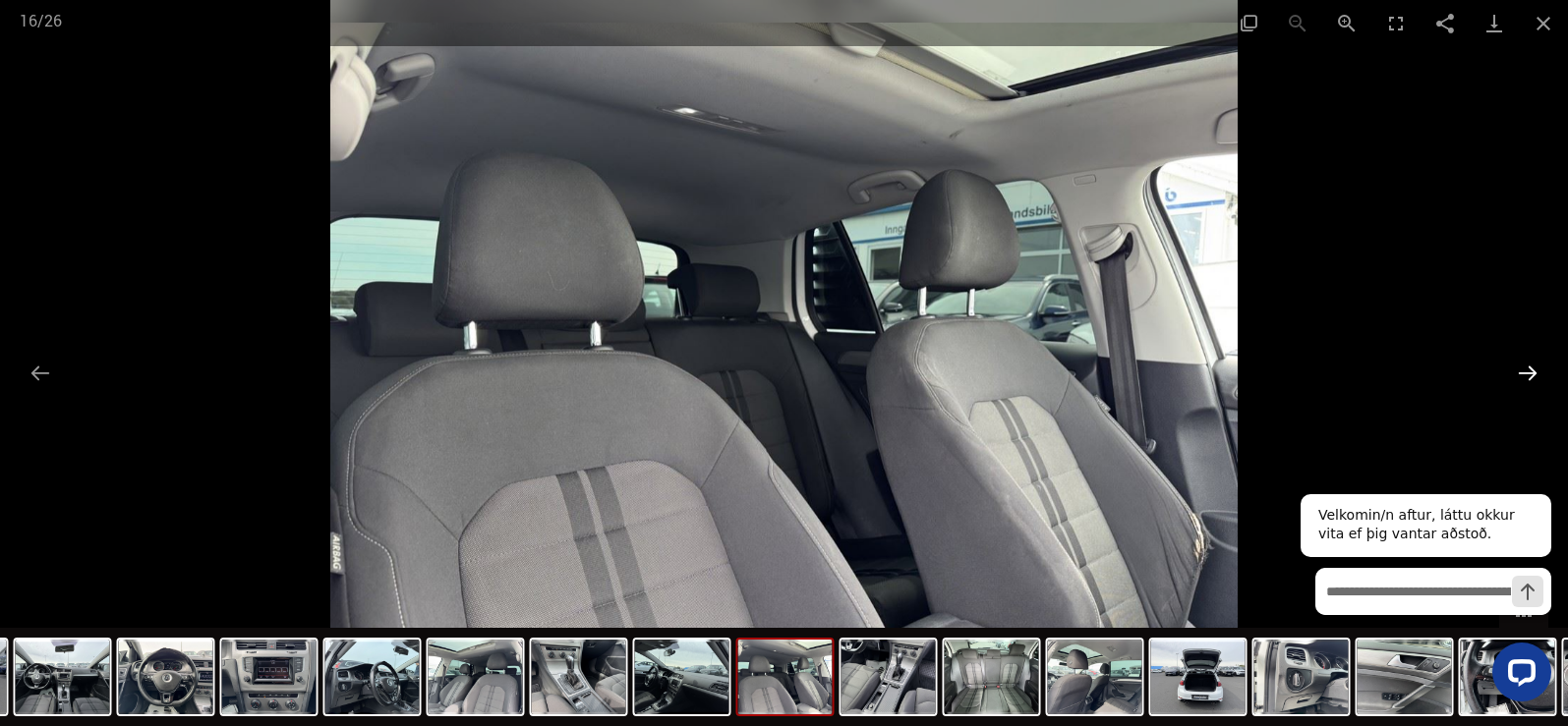
click at [1530, 373] on button "Next slide" at bounding box center [1528, 373] width 42 height 39
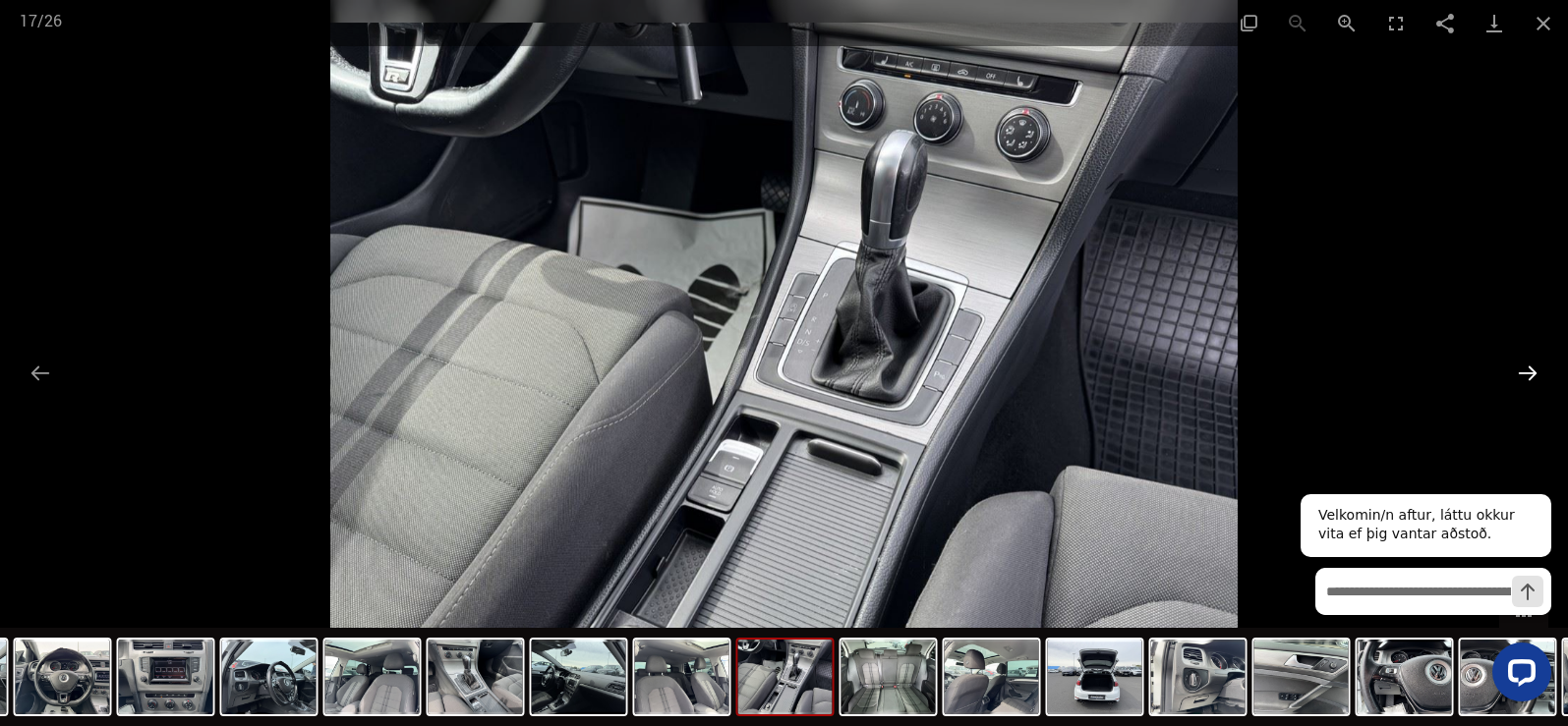
click at [1530, 373] on button "Next slide" at bounding box center [1528, 373] width 42 height 39
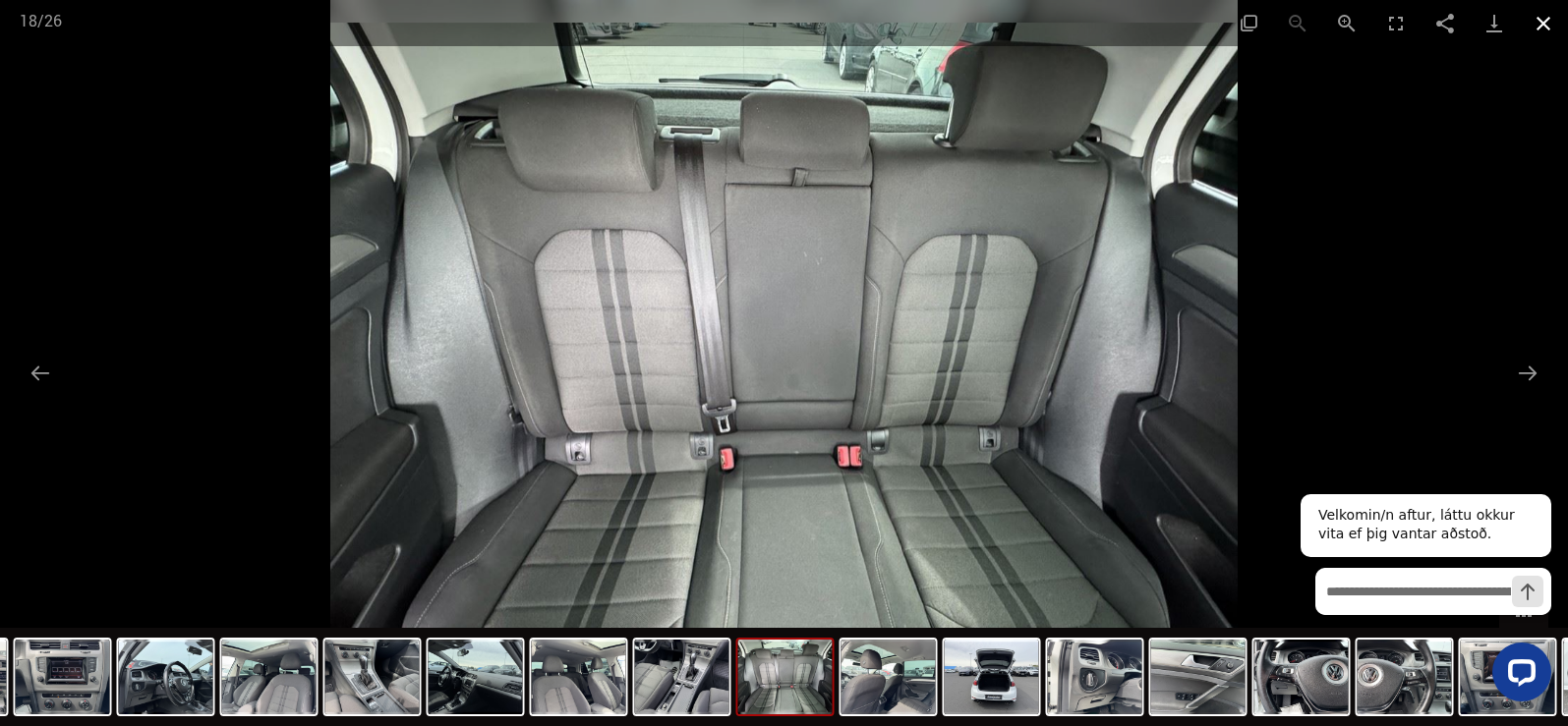
click at [1532, 18] on button "Close gallery" at bounding box center [1543, 23] width 49 height 46
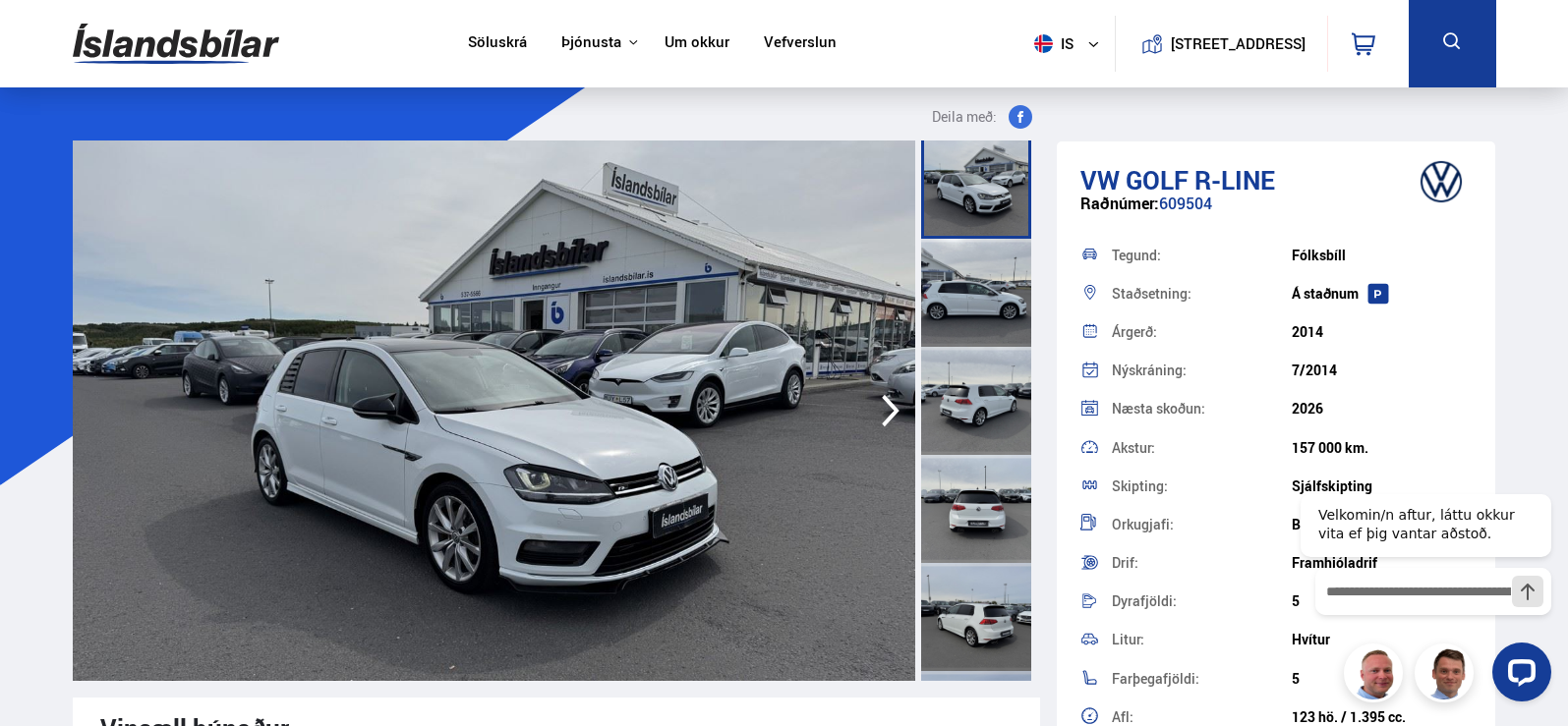
scroll to position [0, 0]
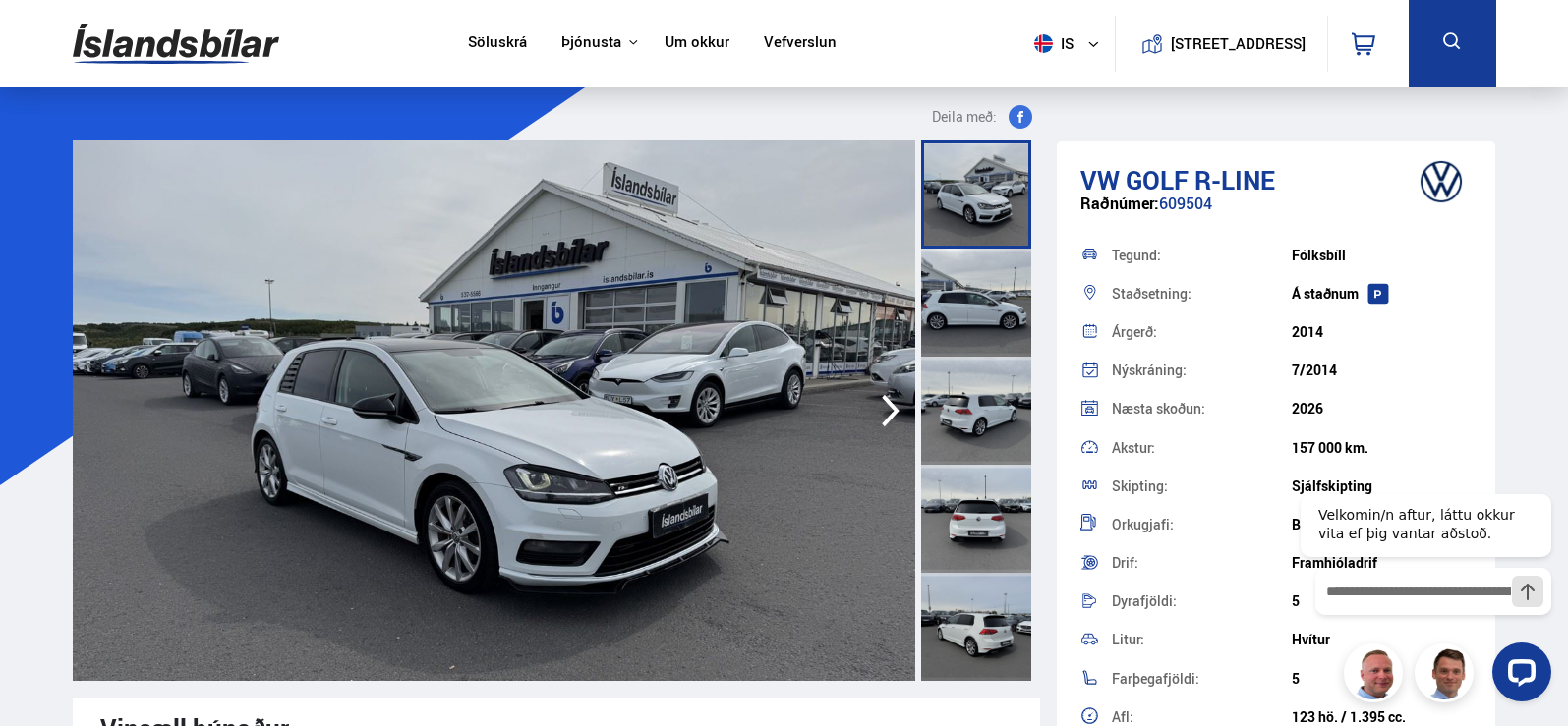
drag, startPoint x: 1380, startPoint y: 447, endPoint x: 1280, endPoint y: 448, distance: 100.0
click at [1280, 448] on div "Akstur: 157 000 km." at bounding box center [1276, 448] width 392 height 39
click at [1199, 482] on div "Skipting:" at bounding box center [1202, 486] width 180 height 14
drag, startPoint x: 1370, startPoint y: 449, endPoint x: 1264, endPoint y: 449, distance: 106.0
click at [1264, 449] on div "Akstur: 157 000 km." at bounding box center [1276, 448] width 392 height 39
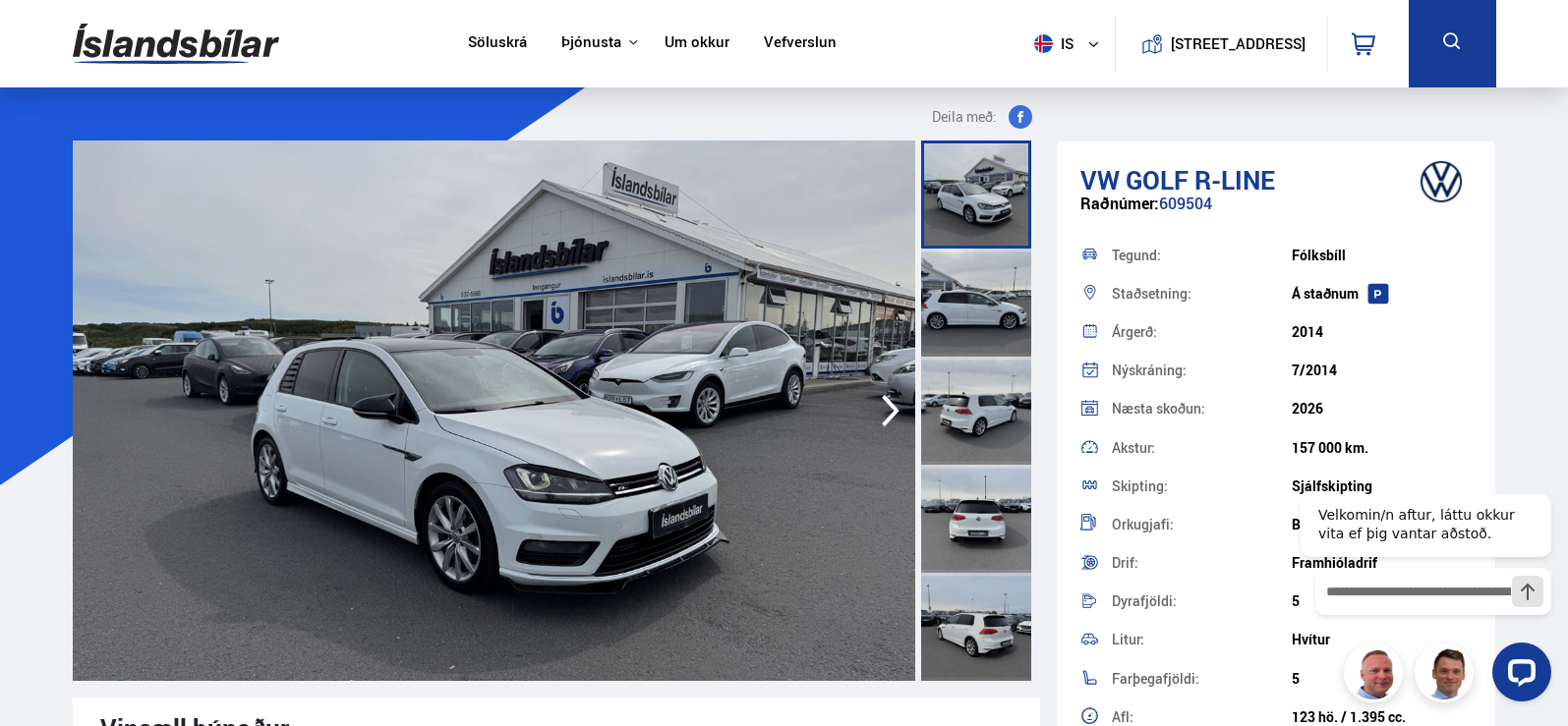
click at [1214, 481] on div "Skipting:" at bounding box center [1202, 486] width 180 height 14
drag, startPoint x: 1382, startPoint y: 454, endPoint x: 1279, endPoint y: 448, distance: 103.2
click at [1279, 448] on div "Akstur: 157 000 km." at bounding box center [1276, 448] width 392 height 39
drag, startPoint x: 1197, startPoint y: 514, endPoint x: 1240, endPoint y: 516, distance: 43.0
click at [1198, 513] on div "Orkugjafi: Bensín" at bounding box center [1276, 524] width 392 height 39
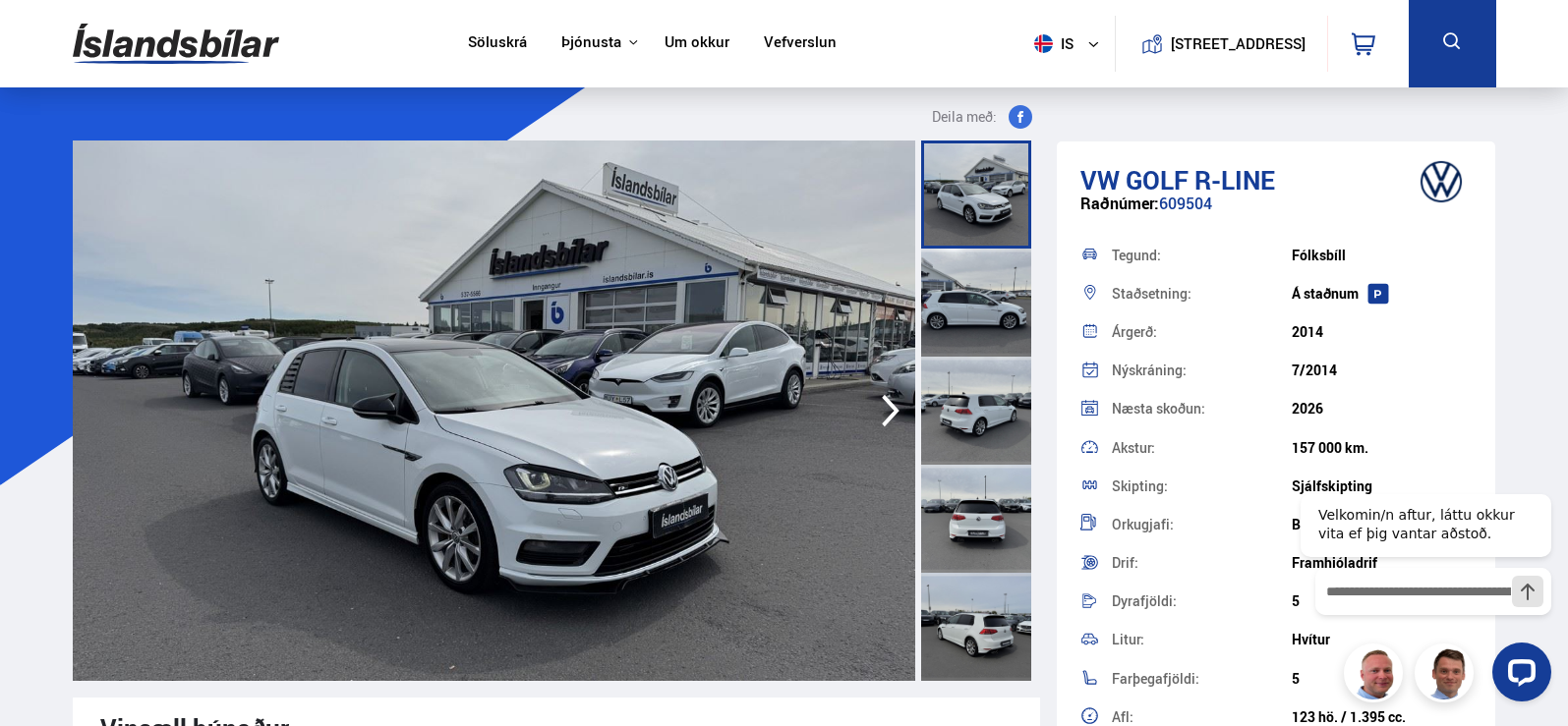
click at [107, 42] on img at bounding box center [176, 44] width 207 height 64
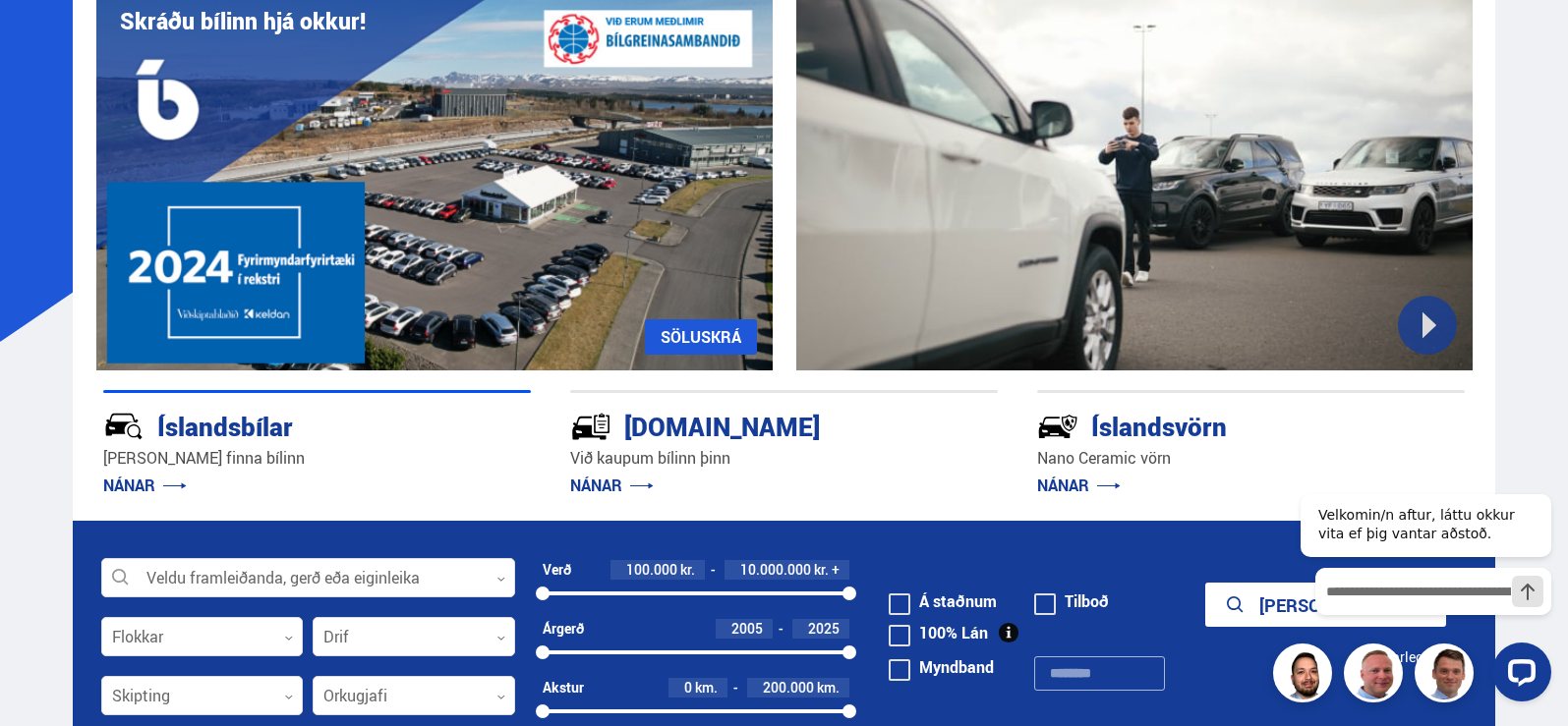
scroll to position [294, 0]
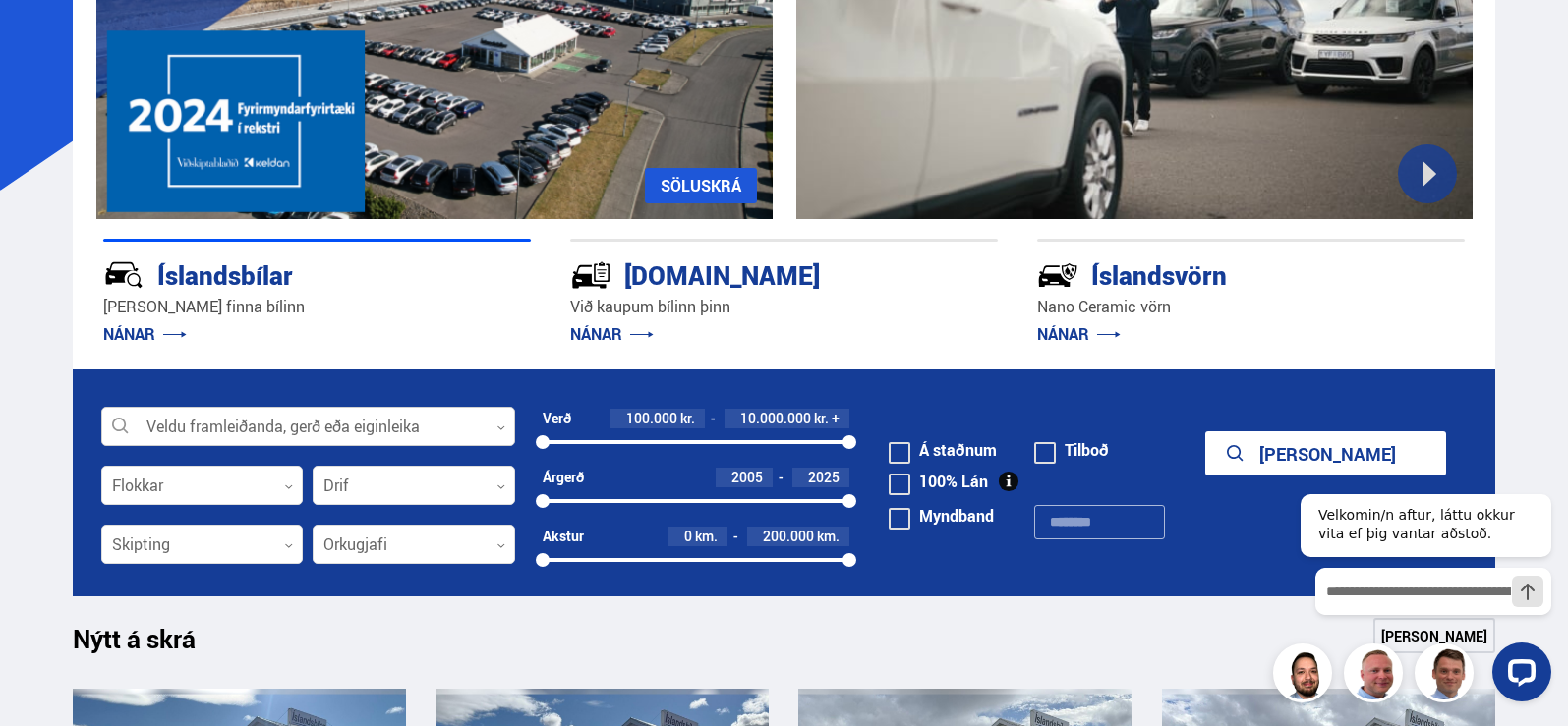
click at [263, 420] on div at bounding box center [308, 428] width 414 height 40
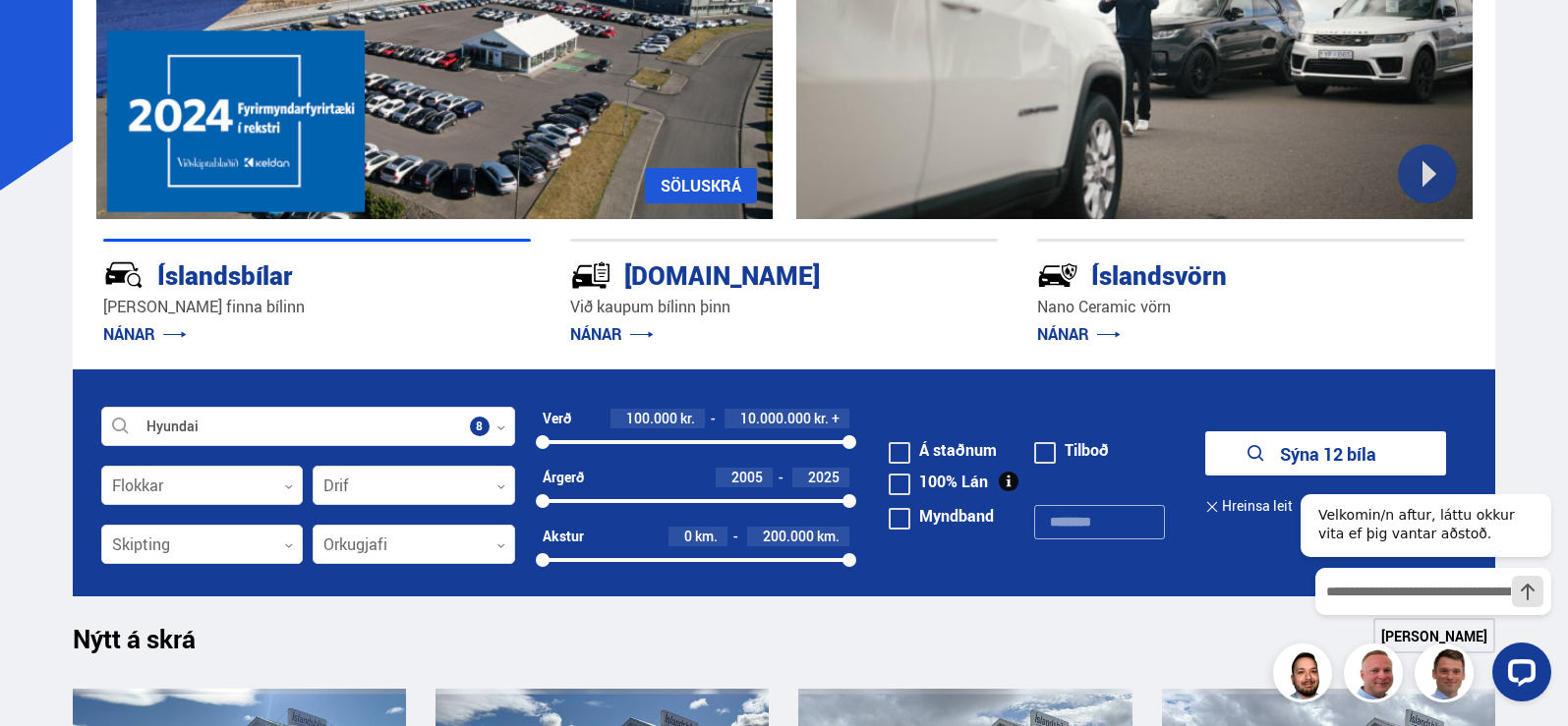
click at [1269, 454] on button "Sýna 12 bíla" at bounding box center [1325, 454] width 241 height 44
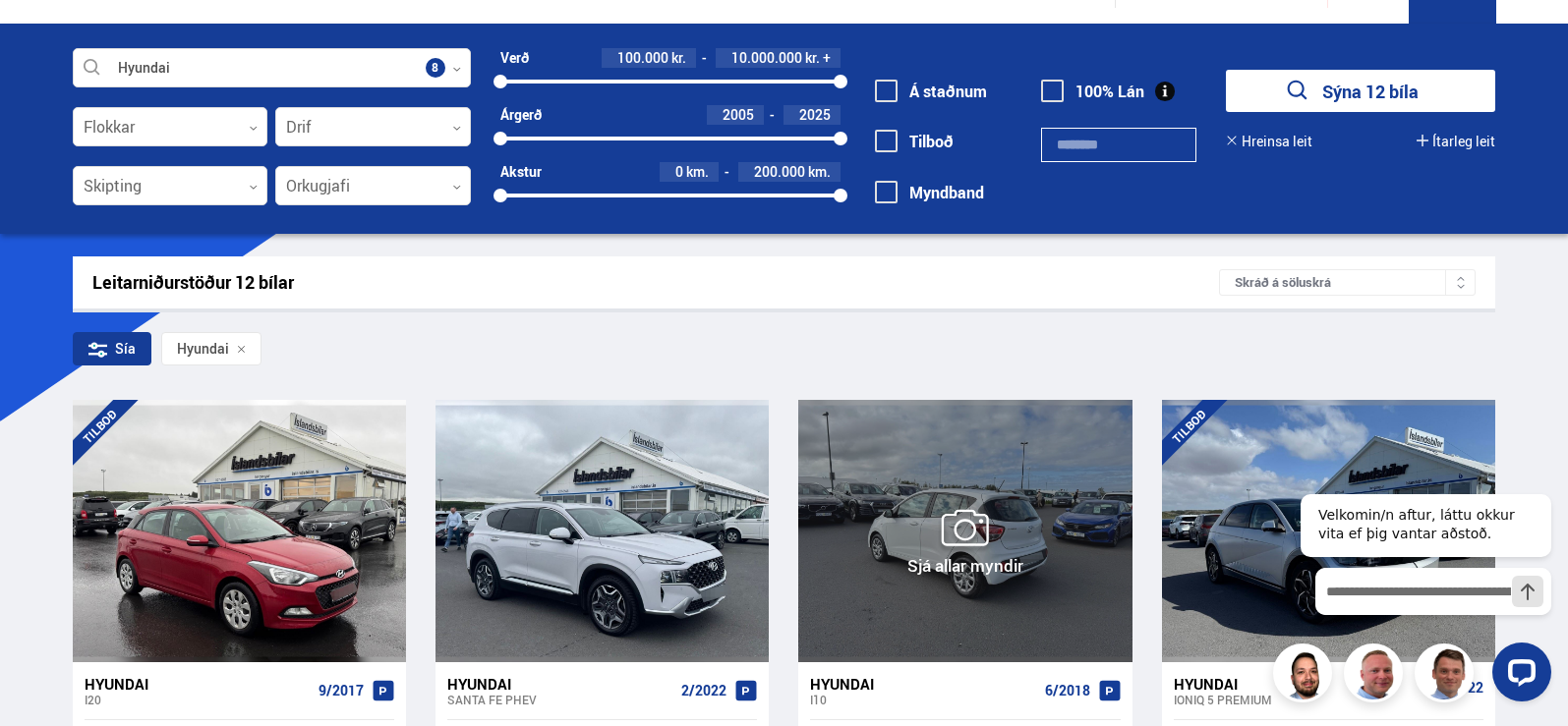
scroll to position [197, 0]
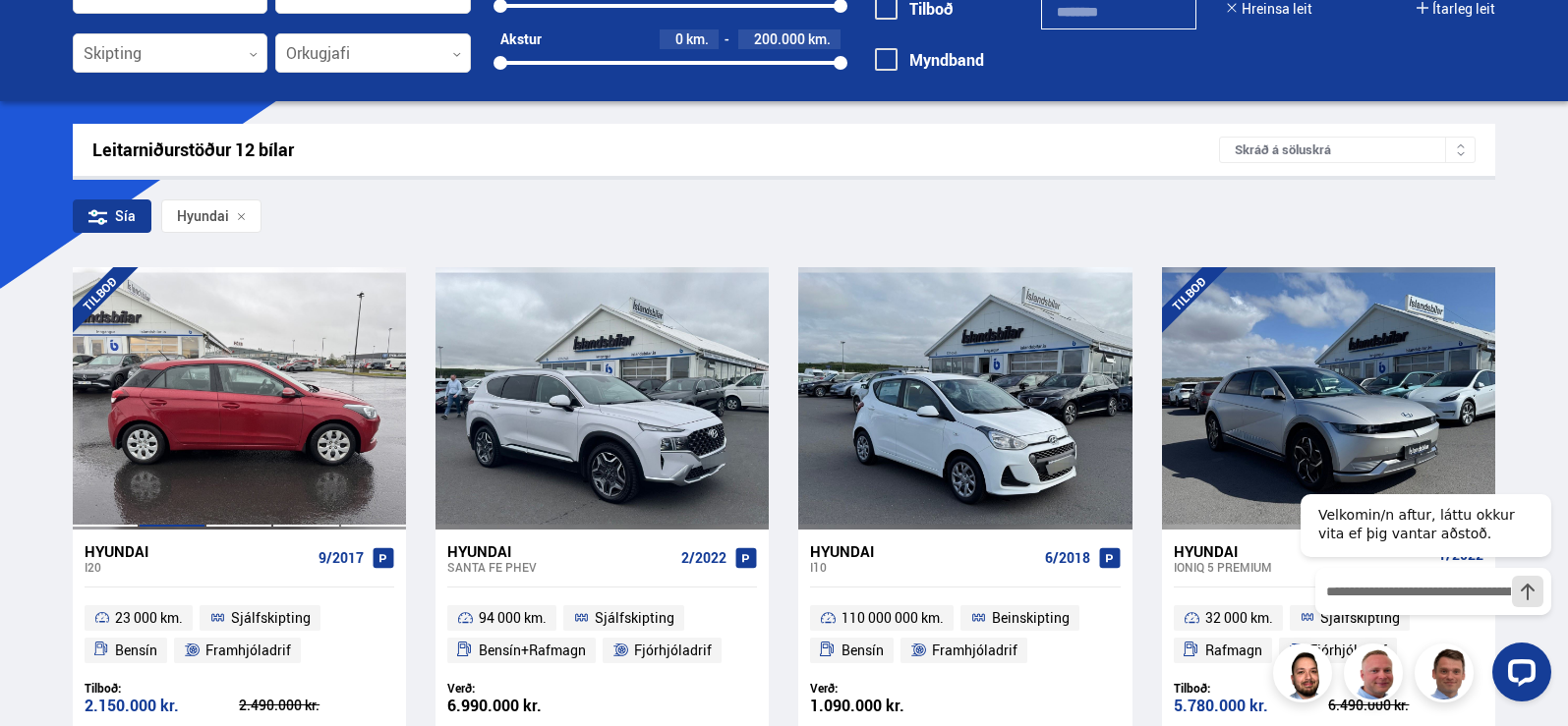
click at [195, 451] on div at bounding box center [171, 398] width 67 height 262
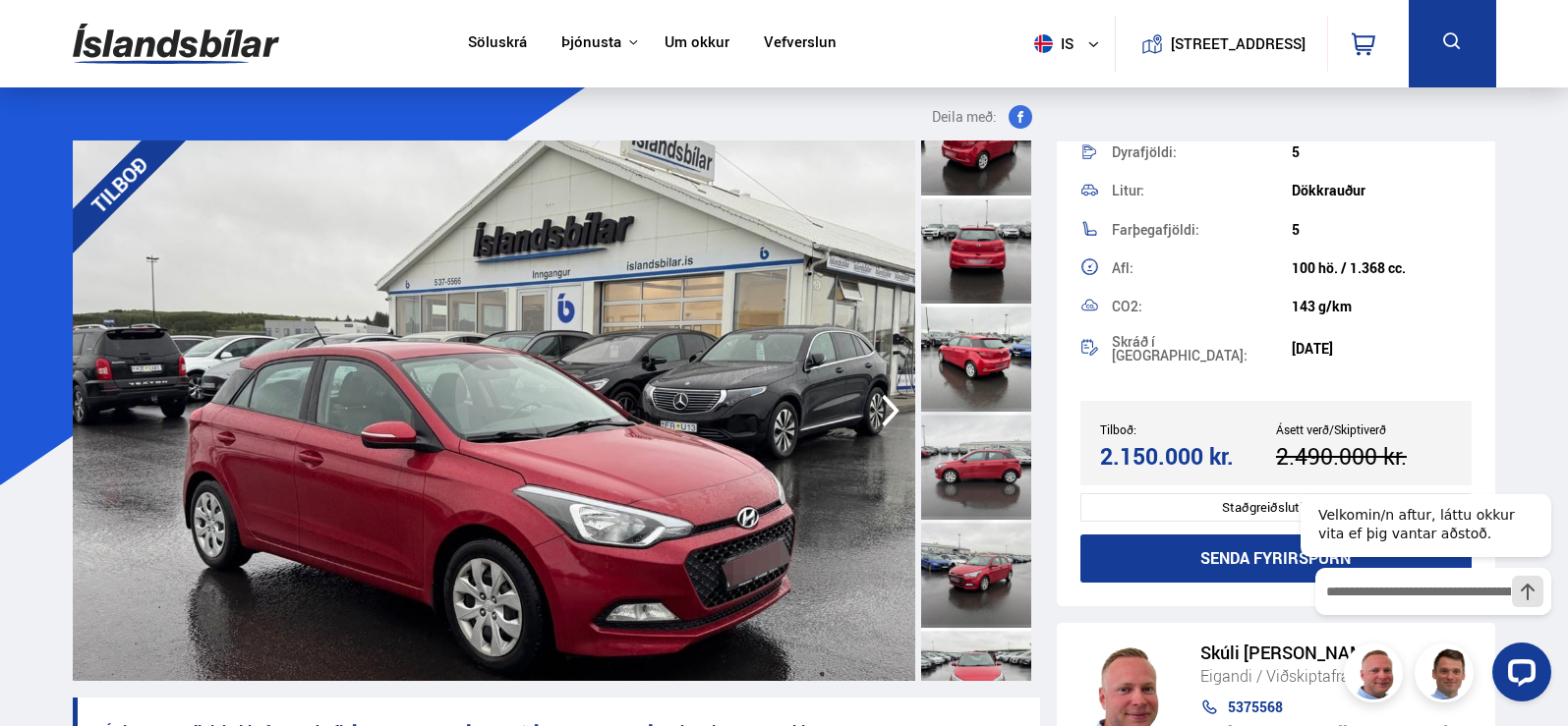
scroll to position [294, 0]
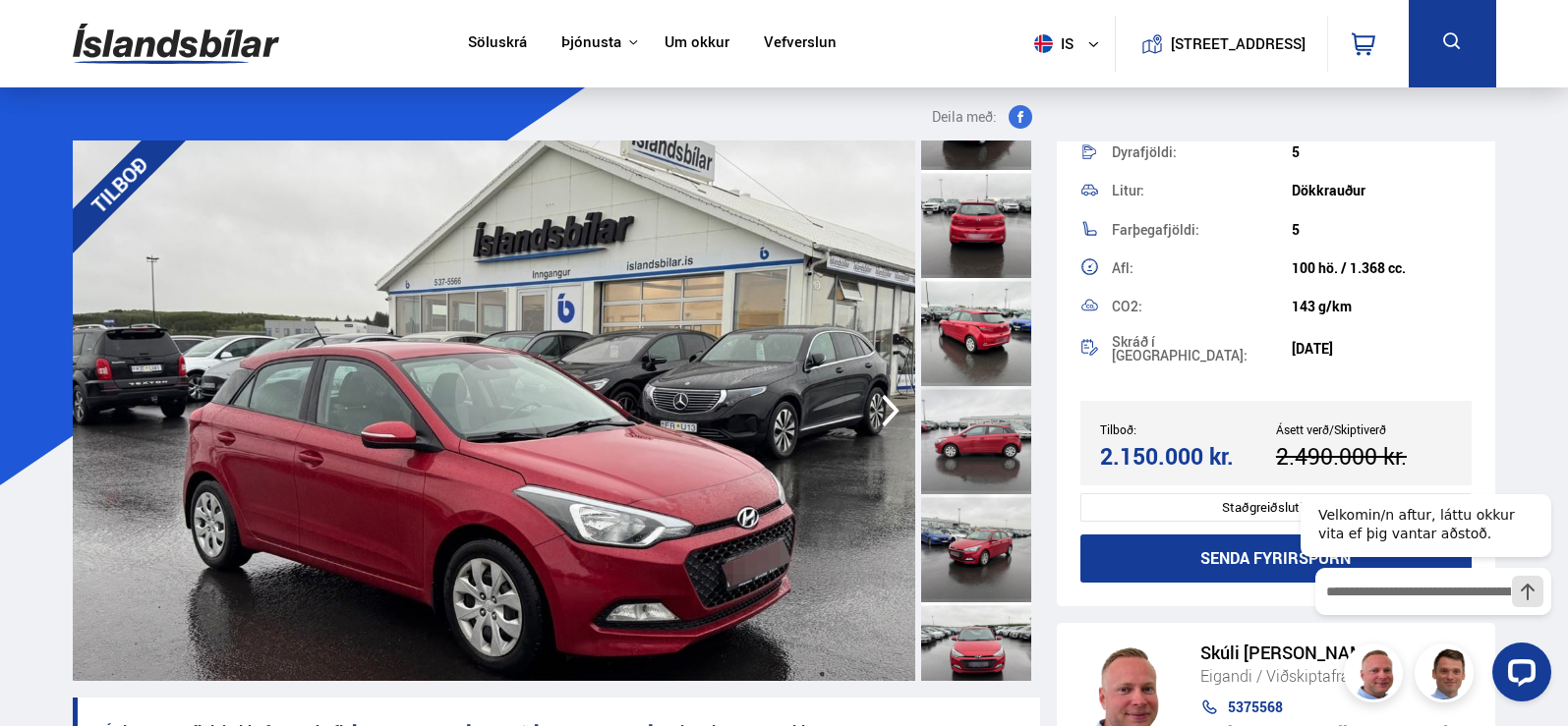
click at [538, 437] on img at bounding box center [493, 410] width 843 height 540
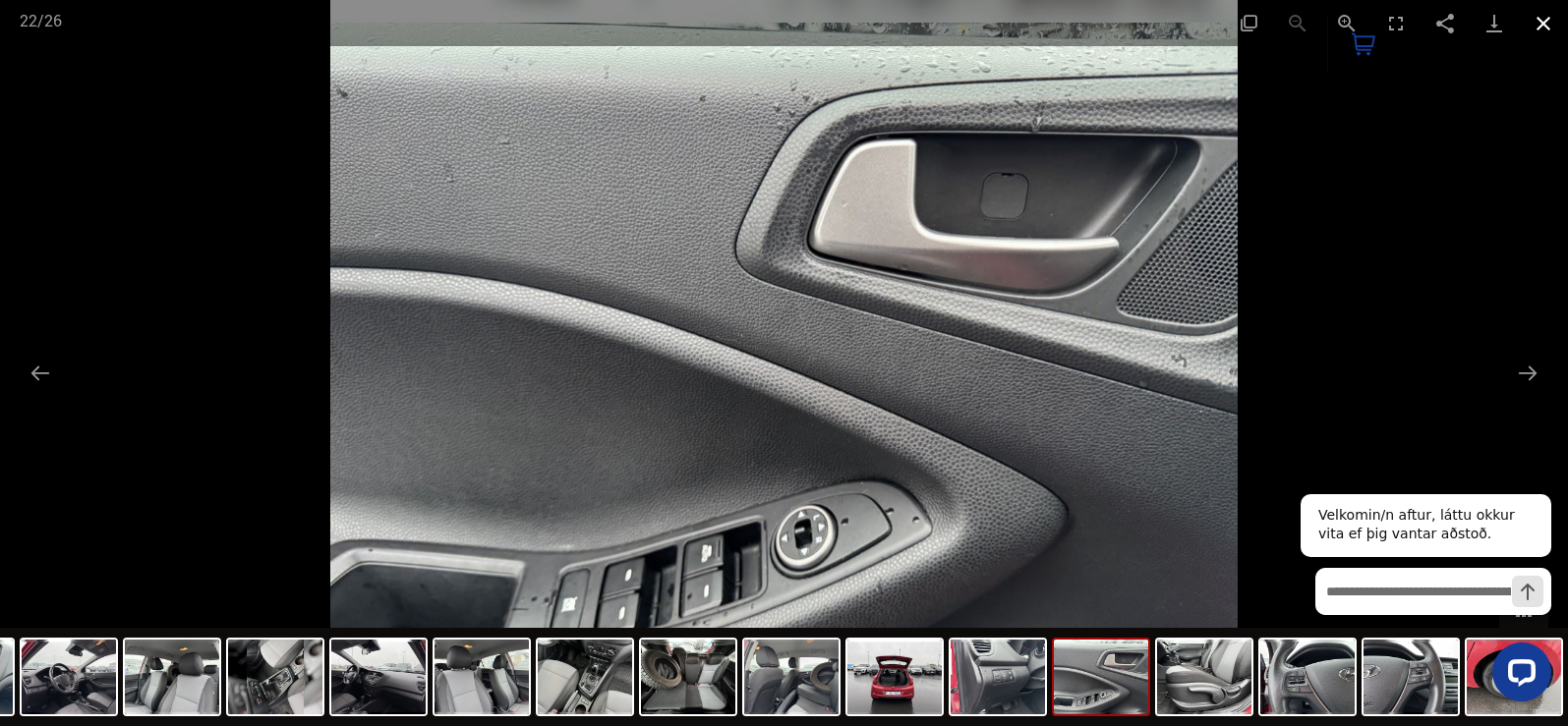
click at [1554, 34] on button "Close gallery" at bounding box center [1543, 23] width 49 height 46
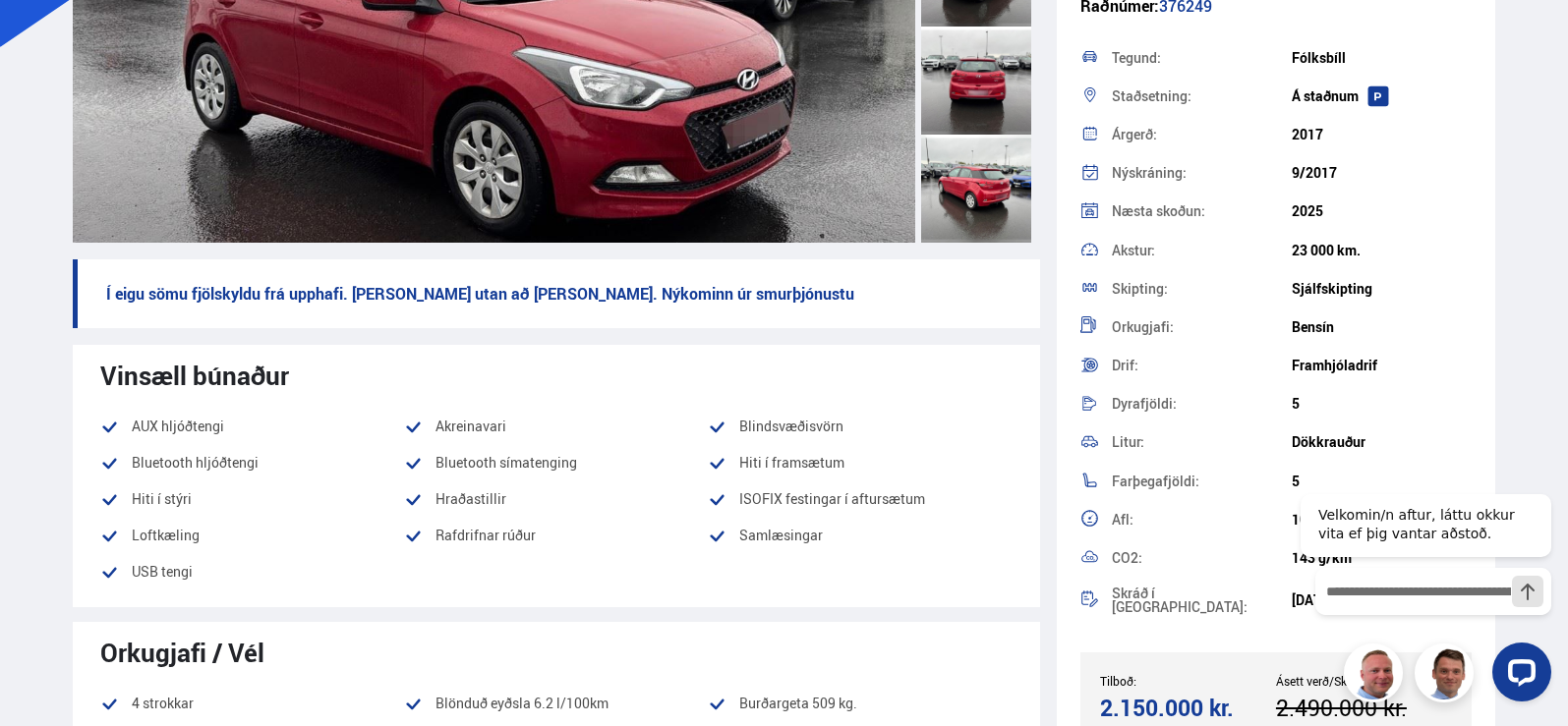
scroll to position [0, 0]
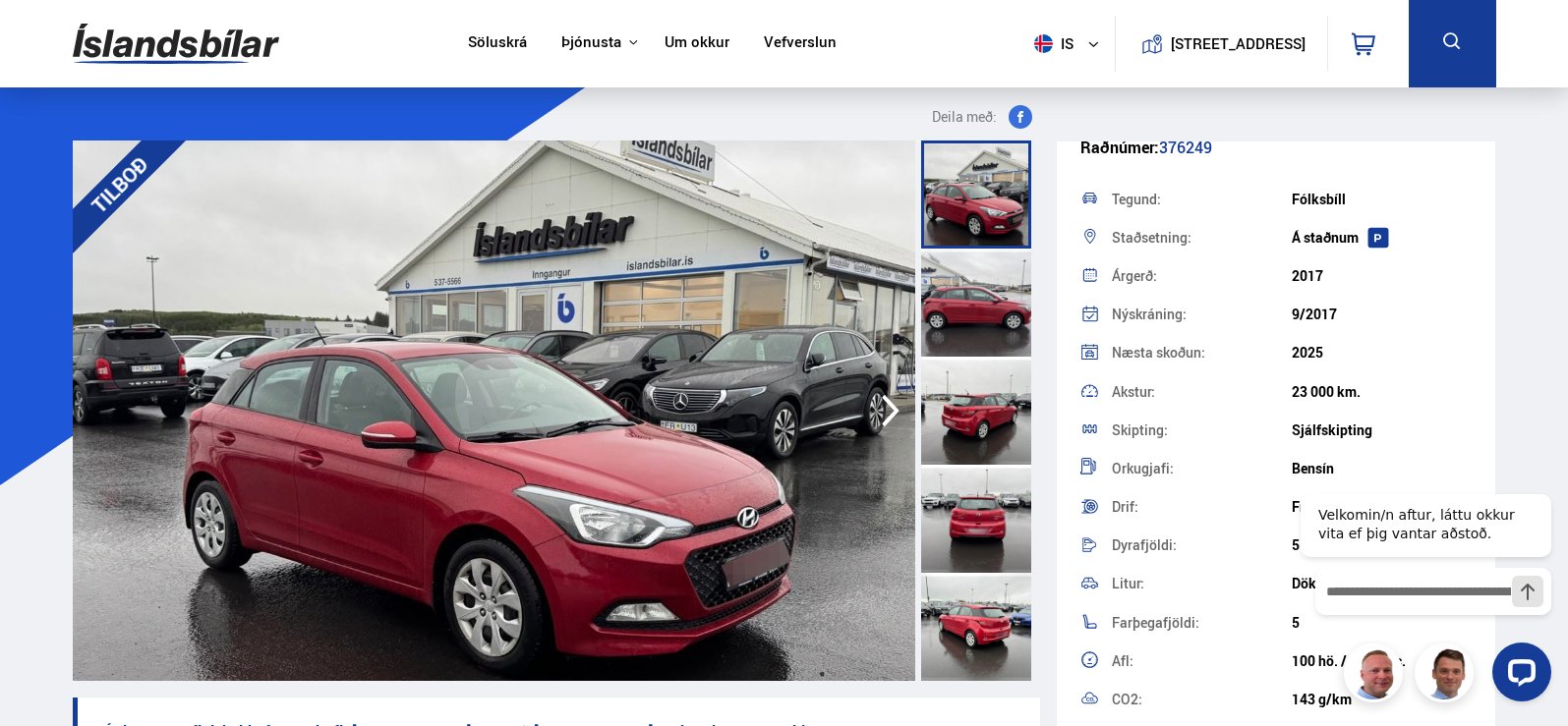
click at [994, 300] on div at bounding box center [976, 302] width 110 height 108
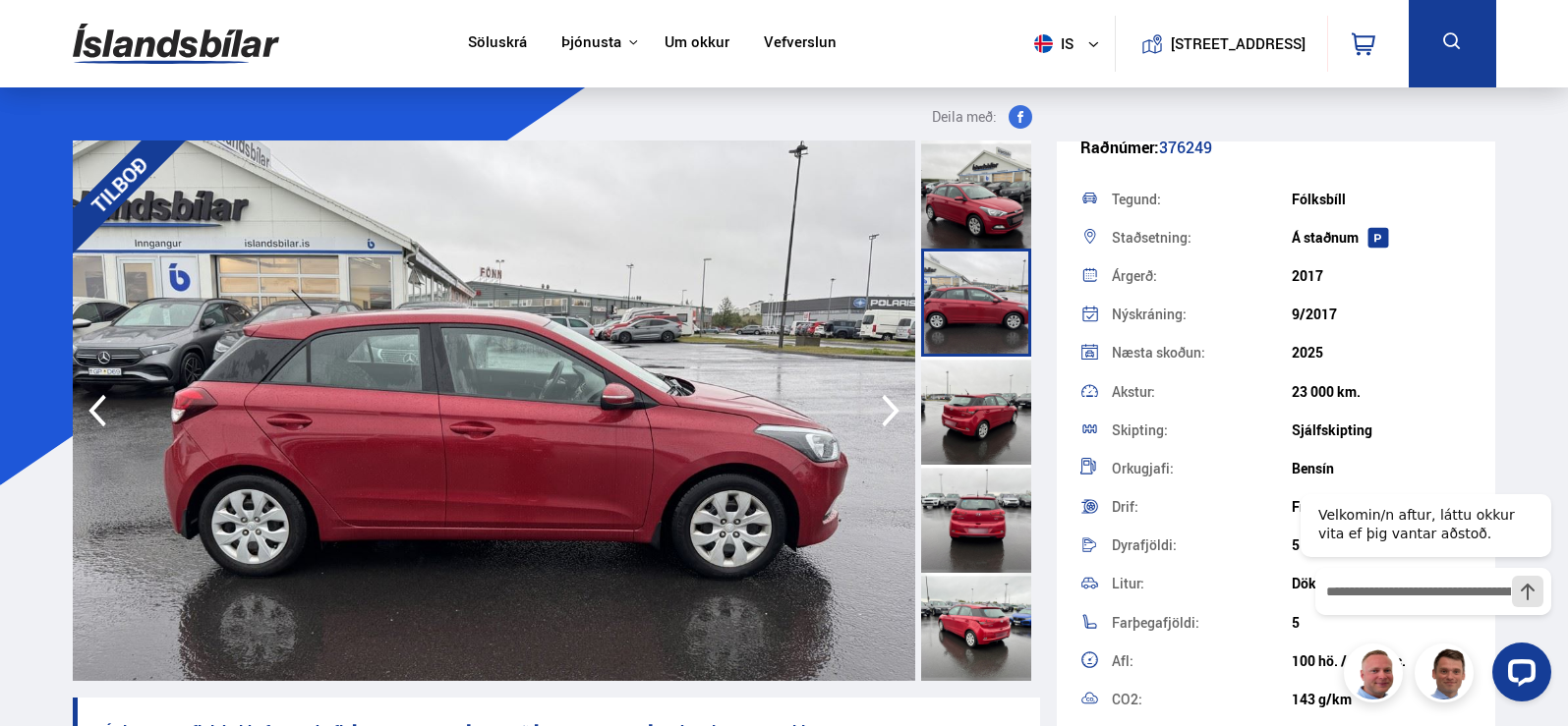
click at [970, 414] on div at bounding box center [976, 411] width 110 height 108
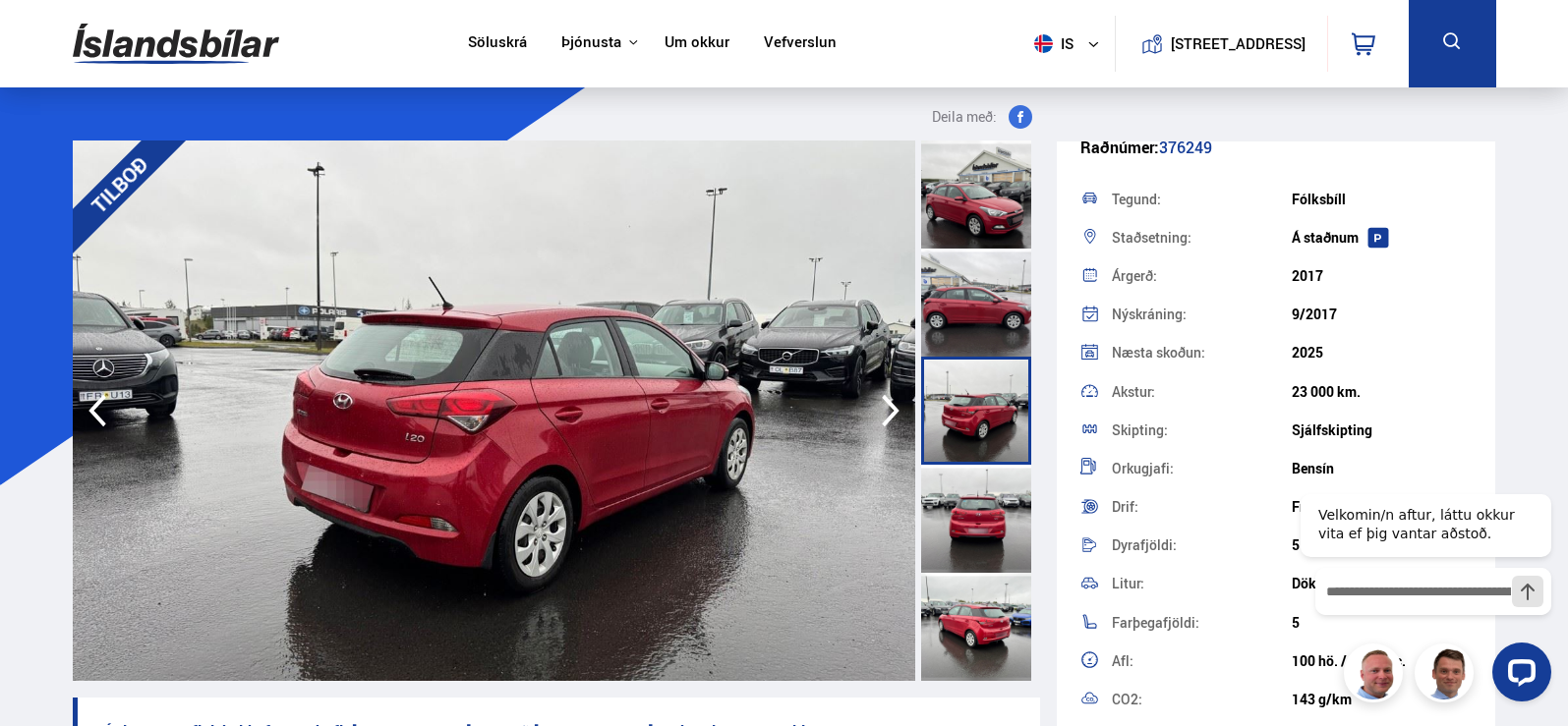
click at [976, 538] on div at bounding box center [976, 518] width 110 height 108
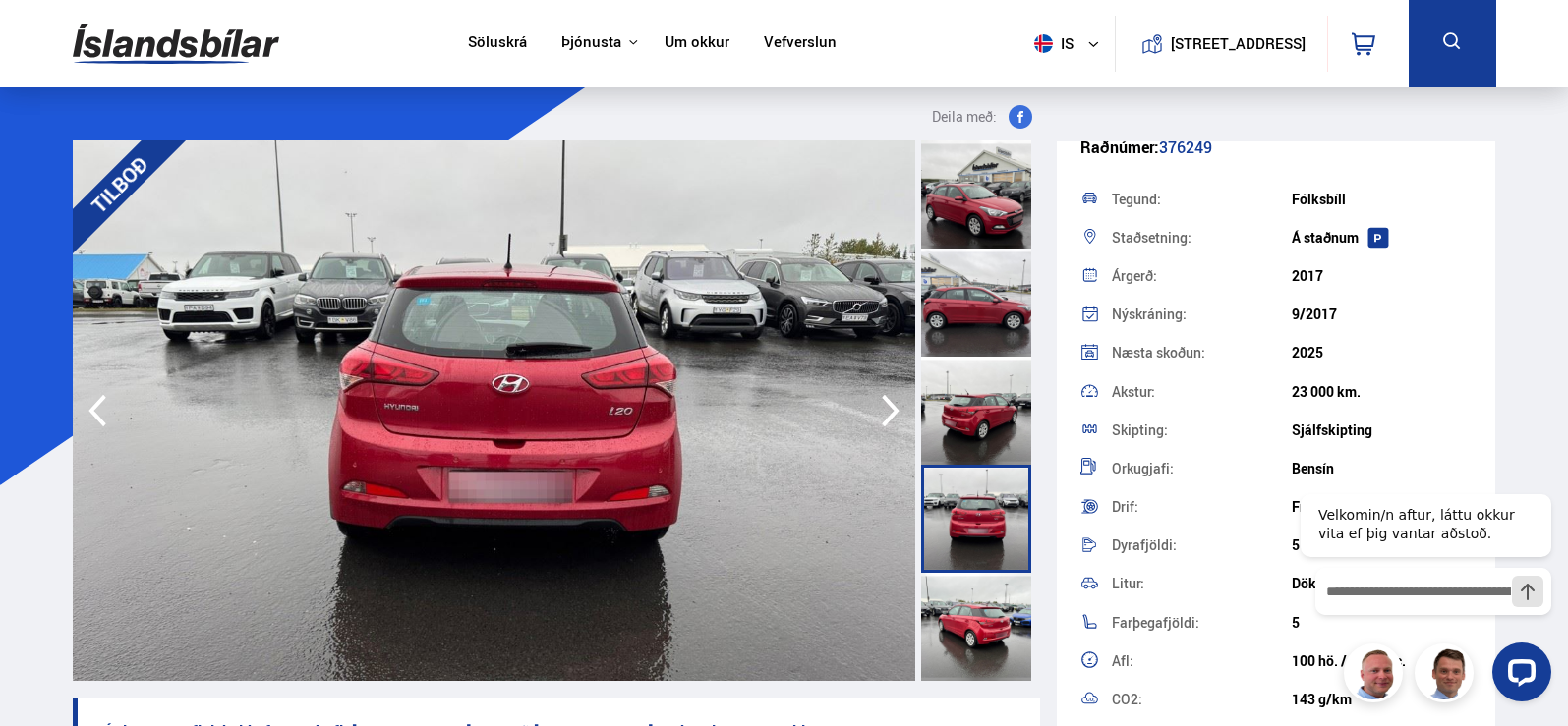
click at [965, 598] on div at bounding box center [976, 627] width 110 height 108
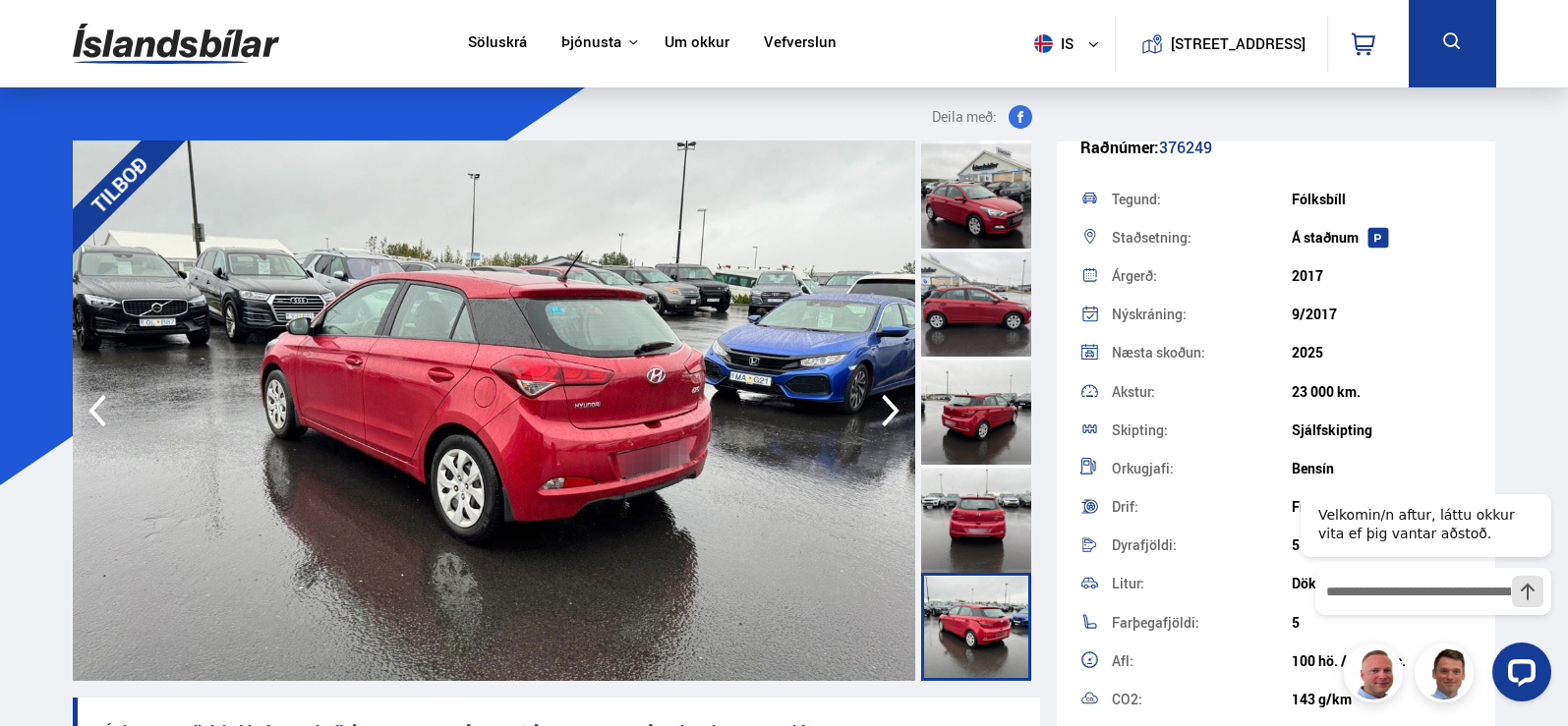
click at [962, 183] on div at bounding box center [976, 194] width 110 height 108
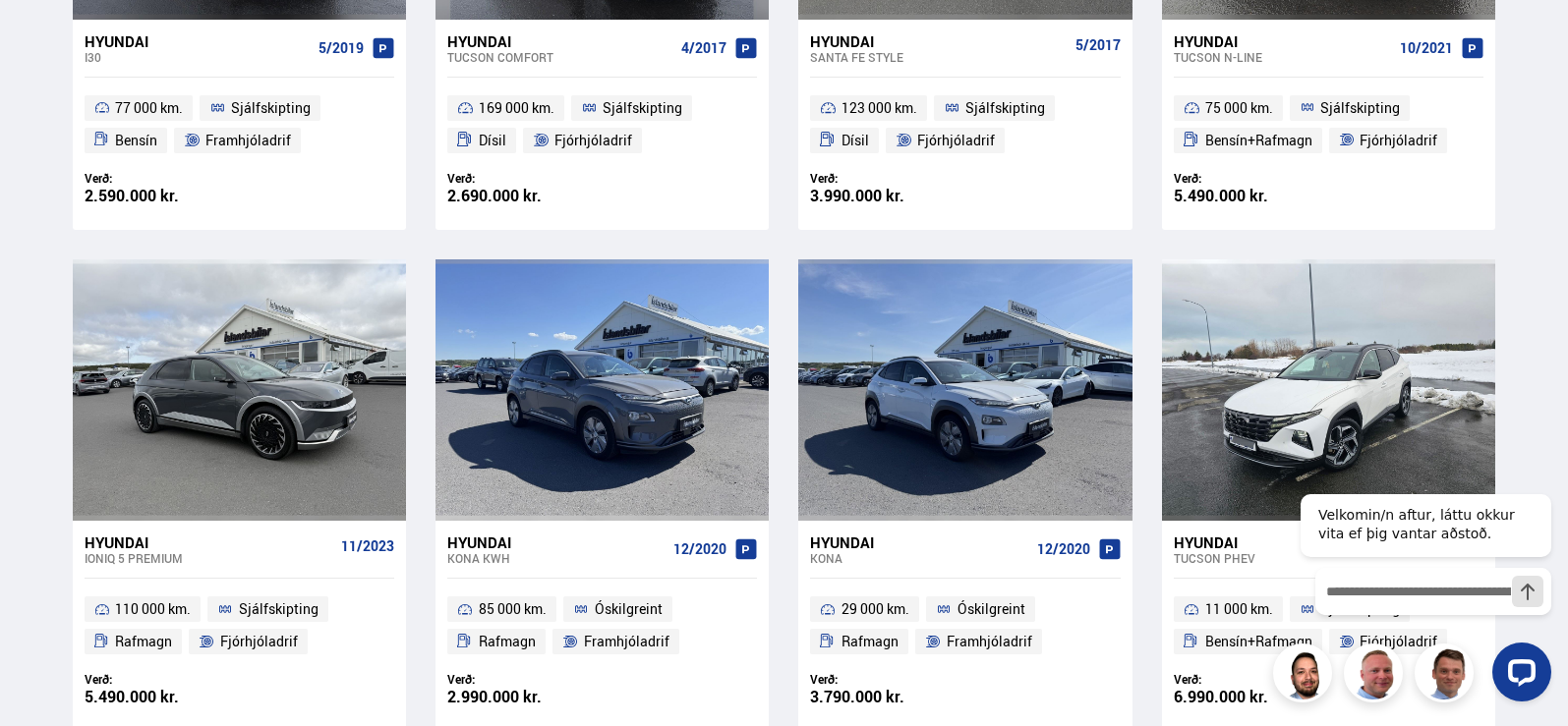
scroll to position [800, 0]
